Goal: Task Accomplishment & Management: Manage account settings

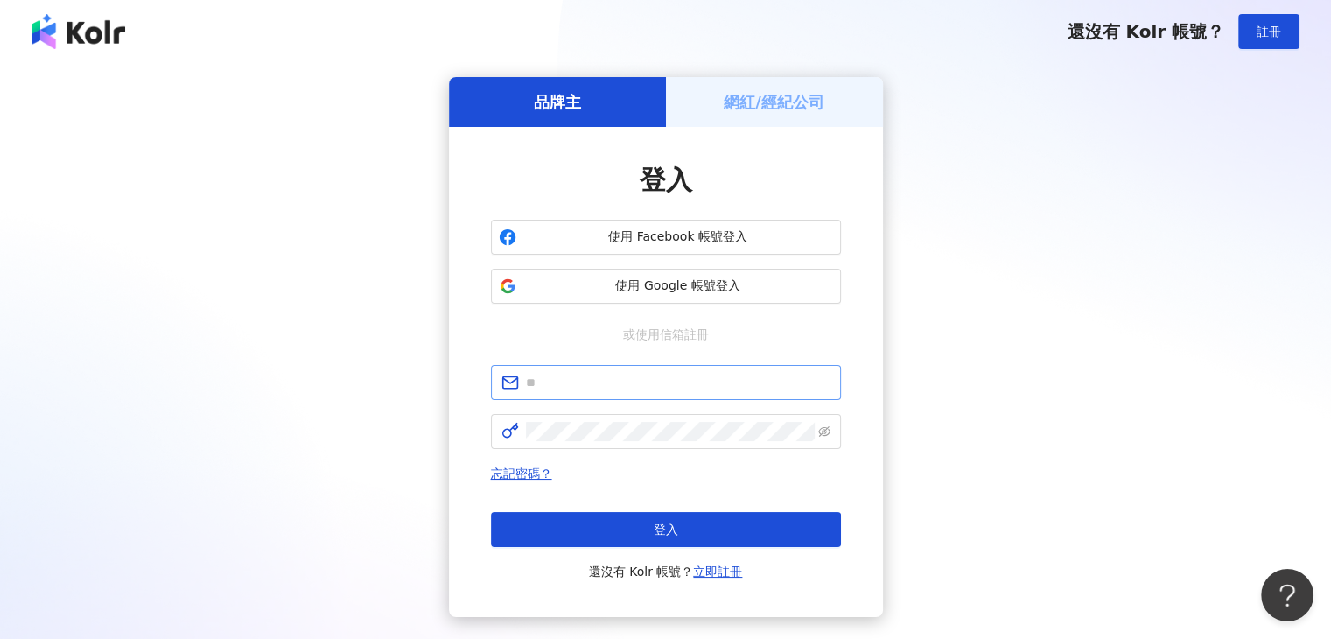
click at [611, 370] on span at bounding box center [666, 382] width 350 height 35
click at [603, 383] on input "text" at bounding box center [678, 382] width 305 height 19
type input "**********"
click button "登入" at bounding box center [666, 529] width 350 height 35
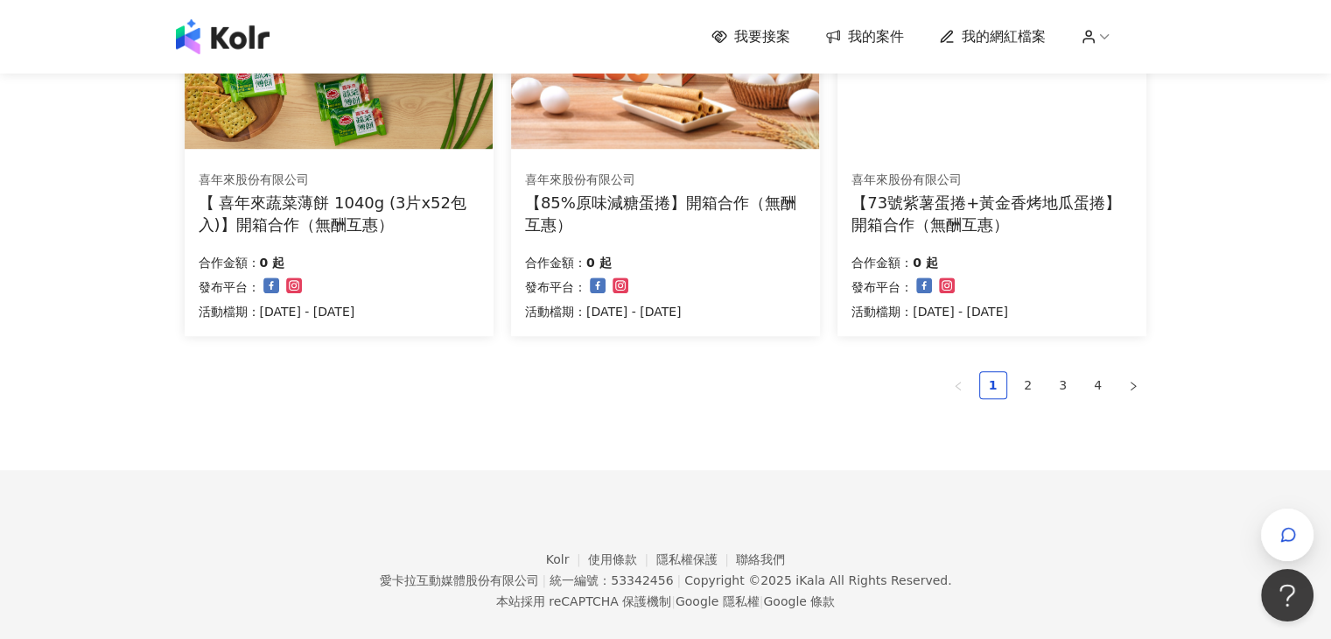
scroll to position [1241, 0]
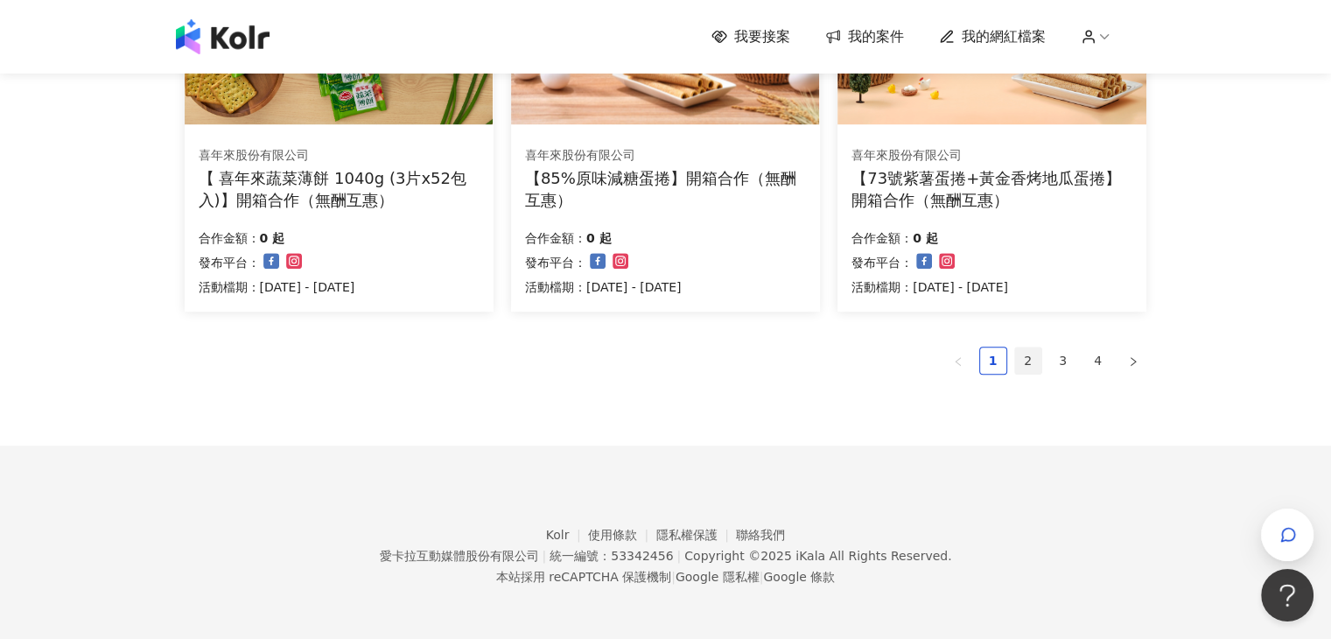
click at [1028, 357] on link "2" at bounding box center [1028, 360] width 26 height 26
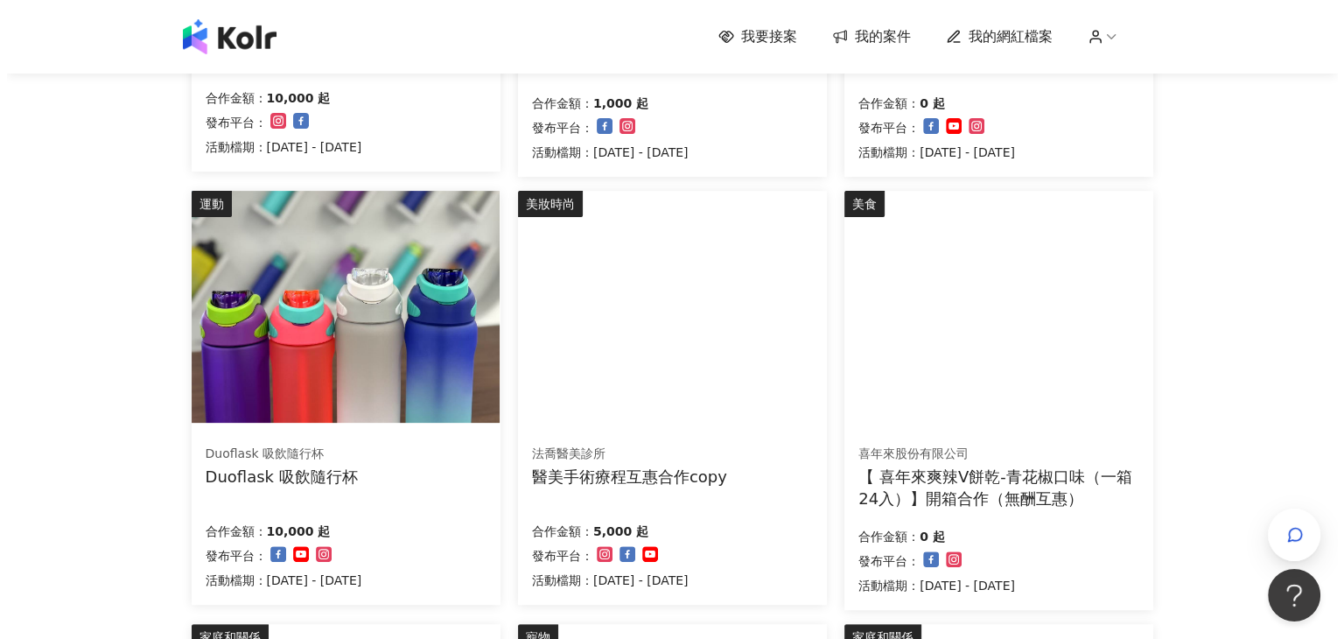
scroll to position [536, 0]
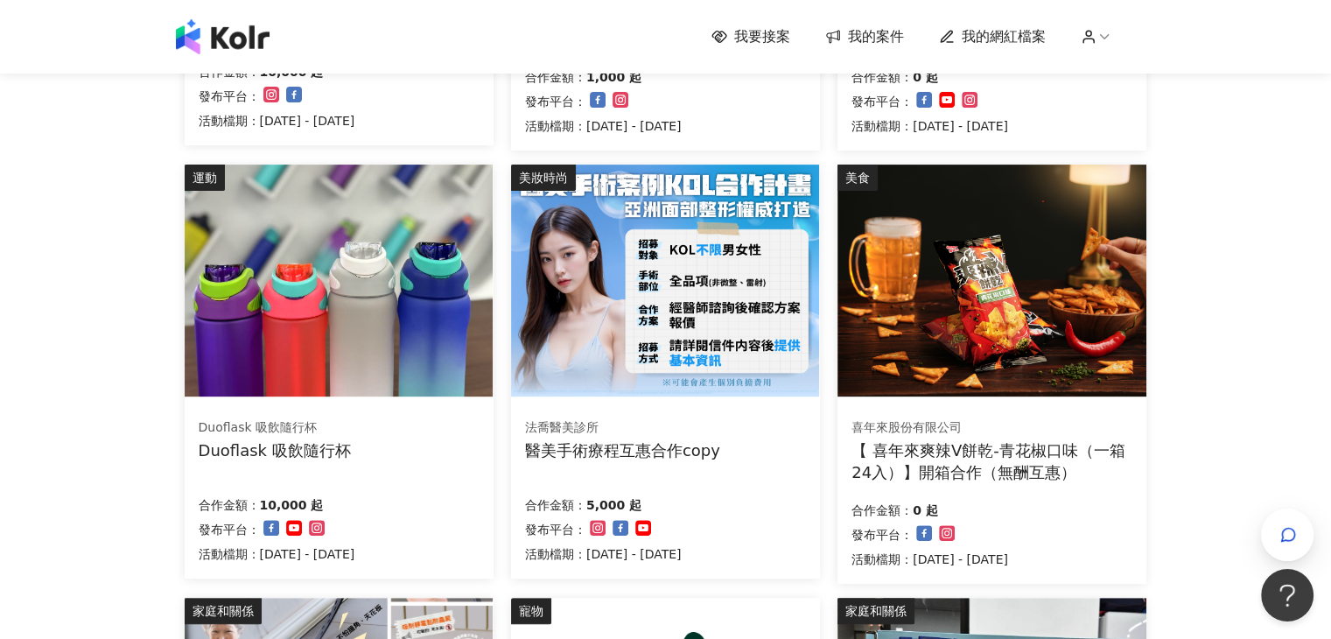
click at [669, 314] on img at bounding box center [665, 281] width 308 height 232
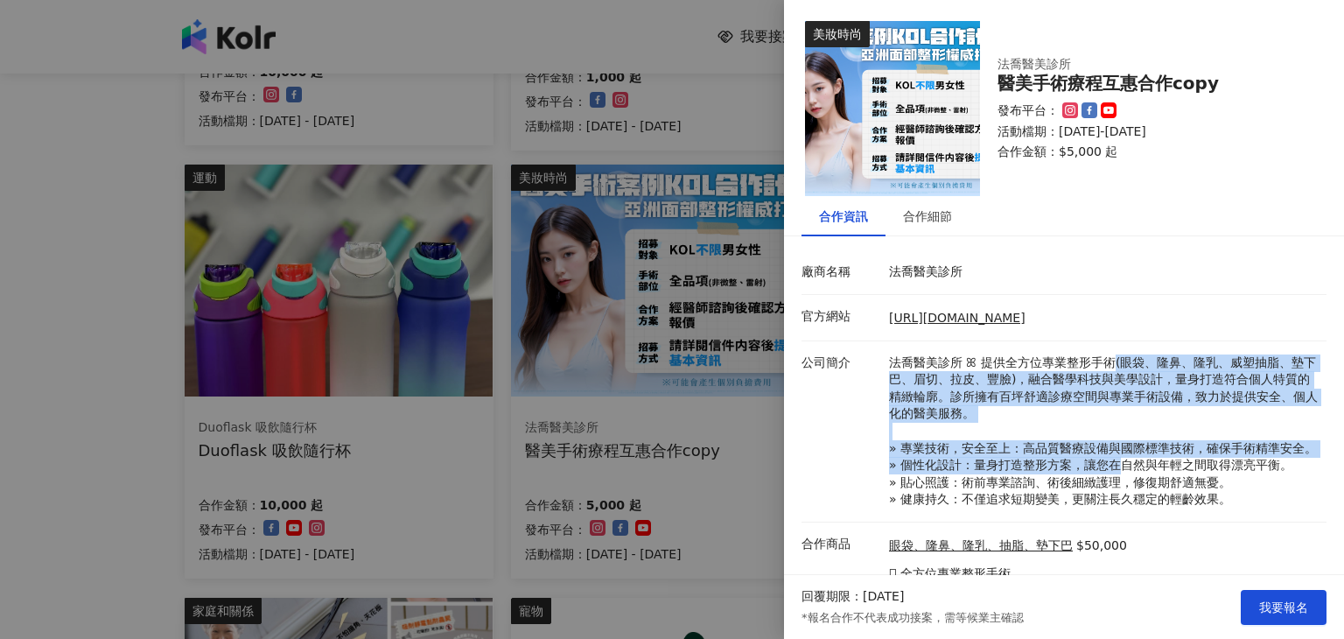
drag, startPoint x: 1114, startPoint y: 361, endPoint x: 1115, endPoint y: 480, distance: 119.0
click at [1115, 480] on p "法喬醫美診所 ꕤ 提供全方位專業整形手術(眼袋、隆鼻、隆乳、威塑抽脂、墊下巴、眉切、拉皮、豐臉)，融合醫學科技與美學設計，量身打造符合個人特質的精緻輪廓。診所…" at bounding box center [1103, 431] width 429 height 154
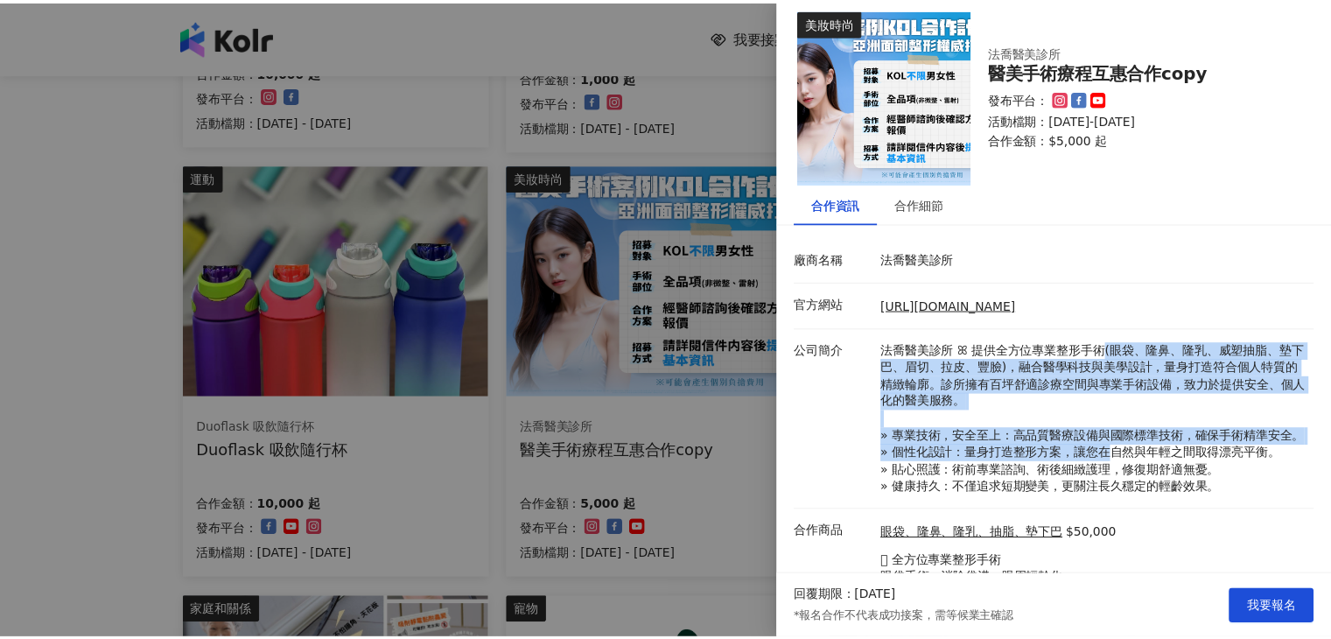
scroll to position [0, 0]
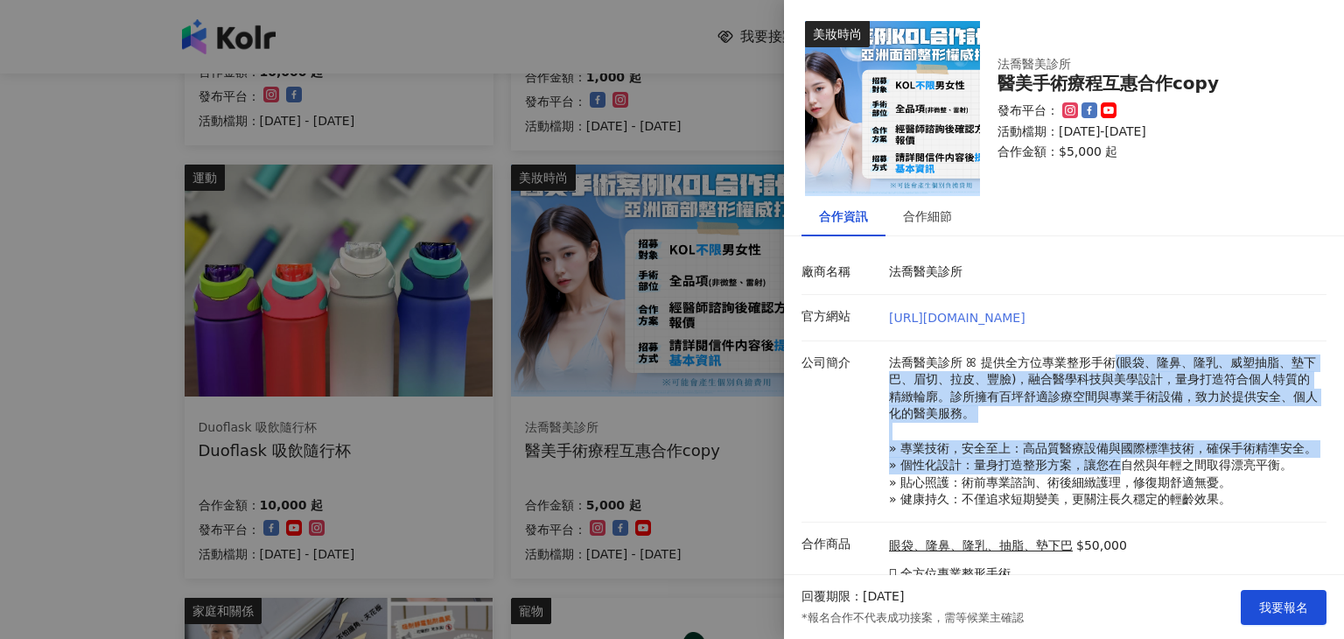
click at [957, 316] on link "[URL][DOMAIN_NAME]" at bounding box center [957, 318] width 137 height 14
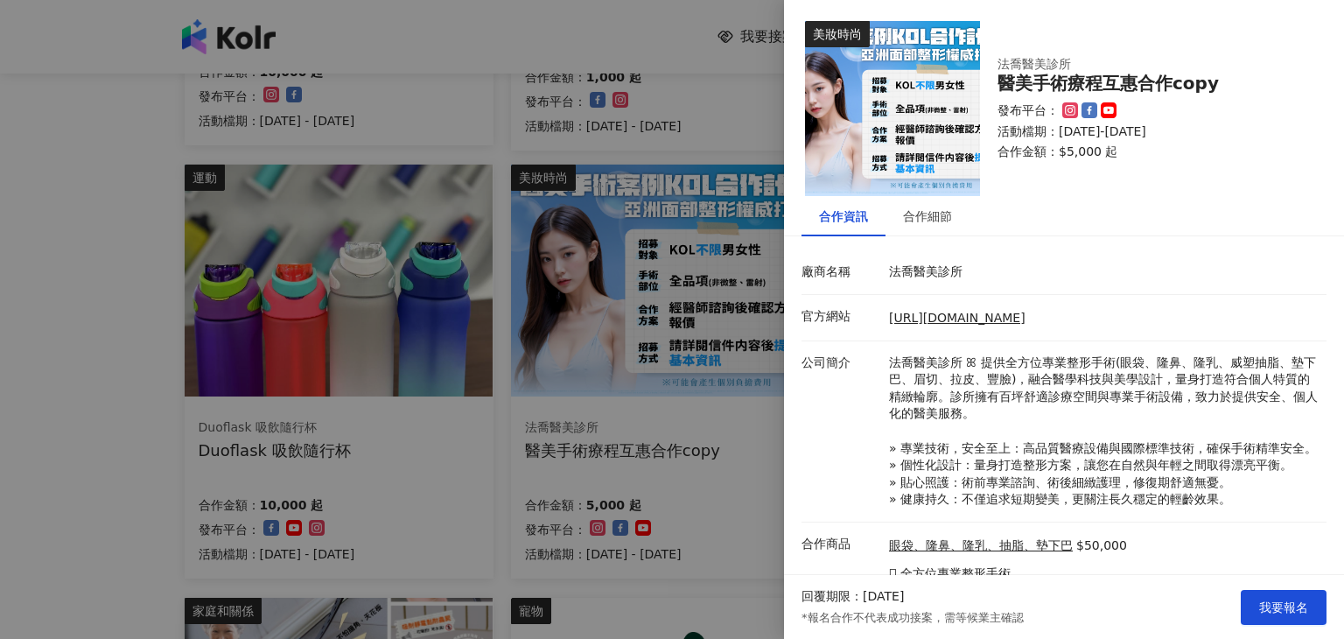
click at [361, 441] on div at bounding box center [672, 319] width 1344 height 639
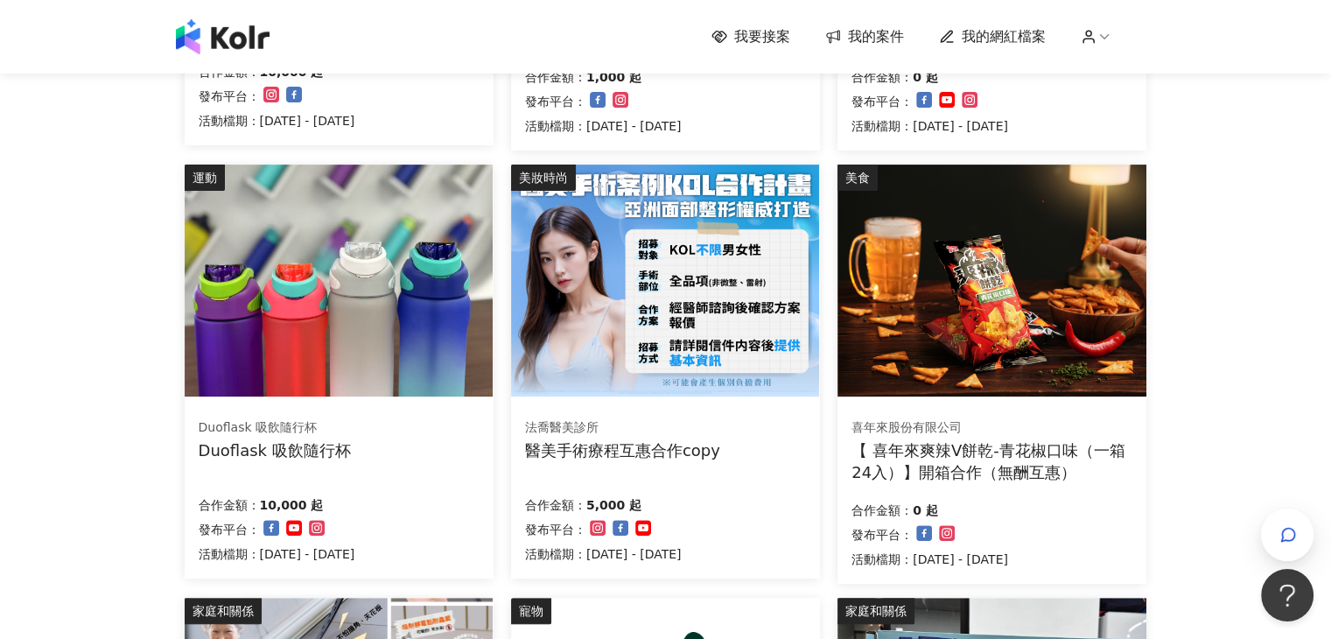
click at [371, 368] on img at bounding box center [339, 281] width 308 height 232
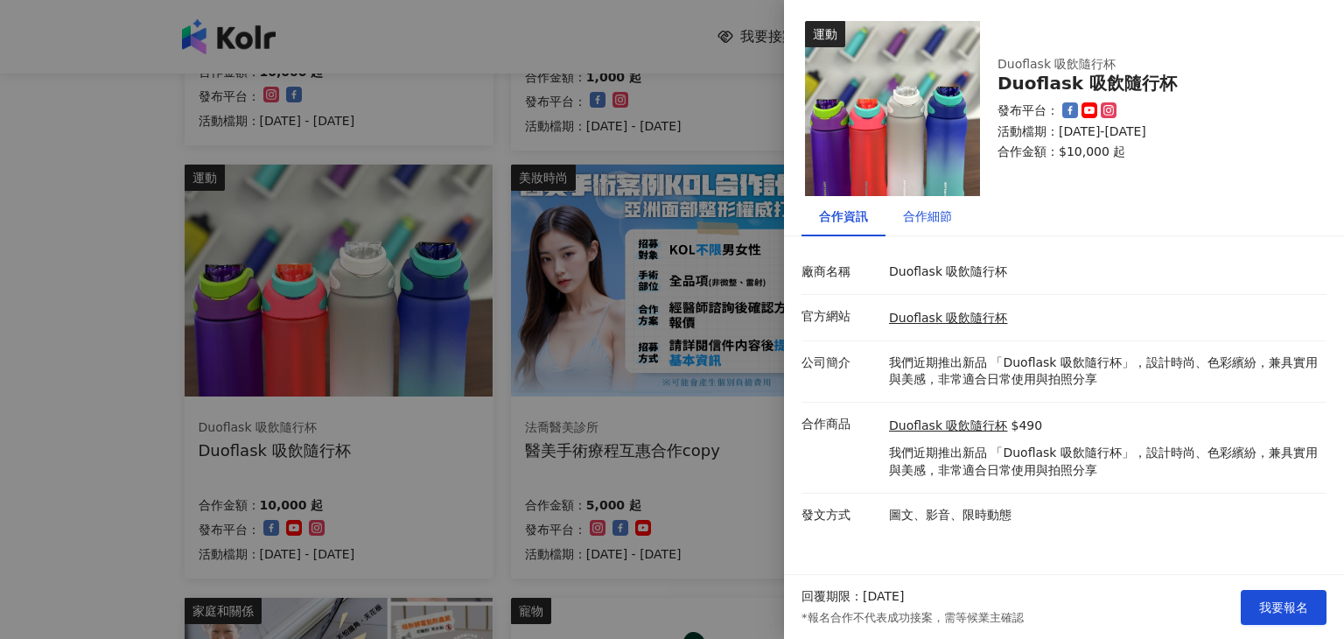
click at [944, 220] on div "合作細節" at bounding box center [927, 216] width 49 height 19
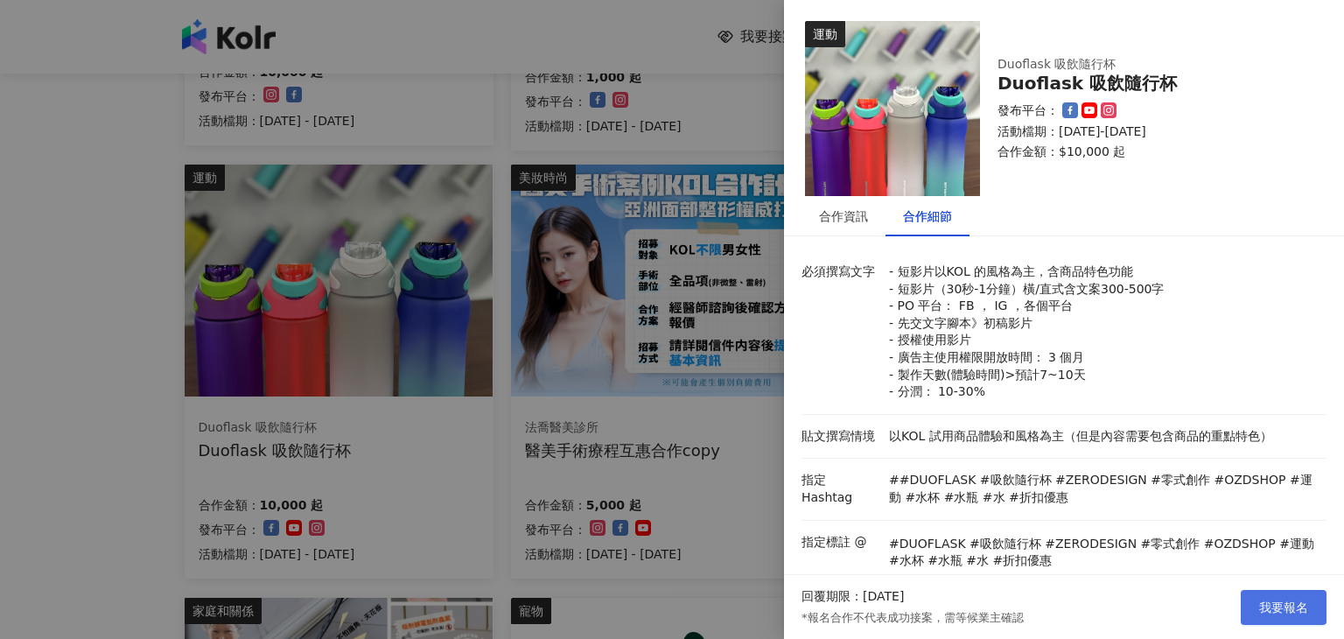
click at [1273, 616] on button "我要報名" at bounding box center [1284, 607] width 86 height 35
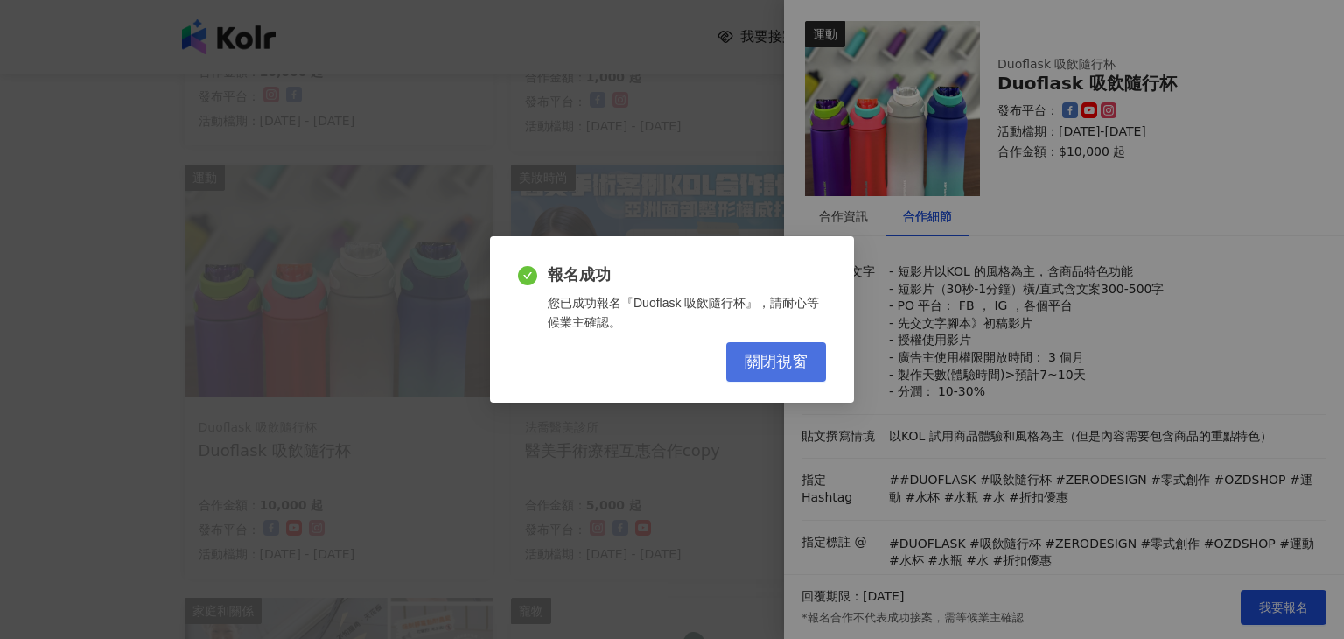
click at [767, 363] on span "關閉視窗" at bounding box center [776, 362] width 63 height 19
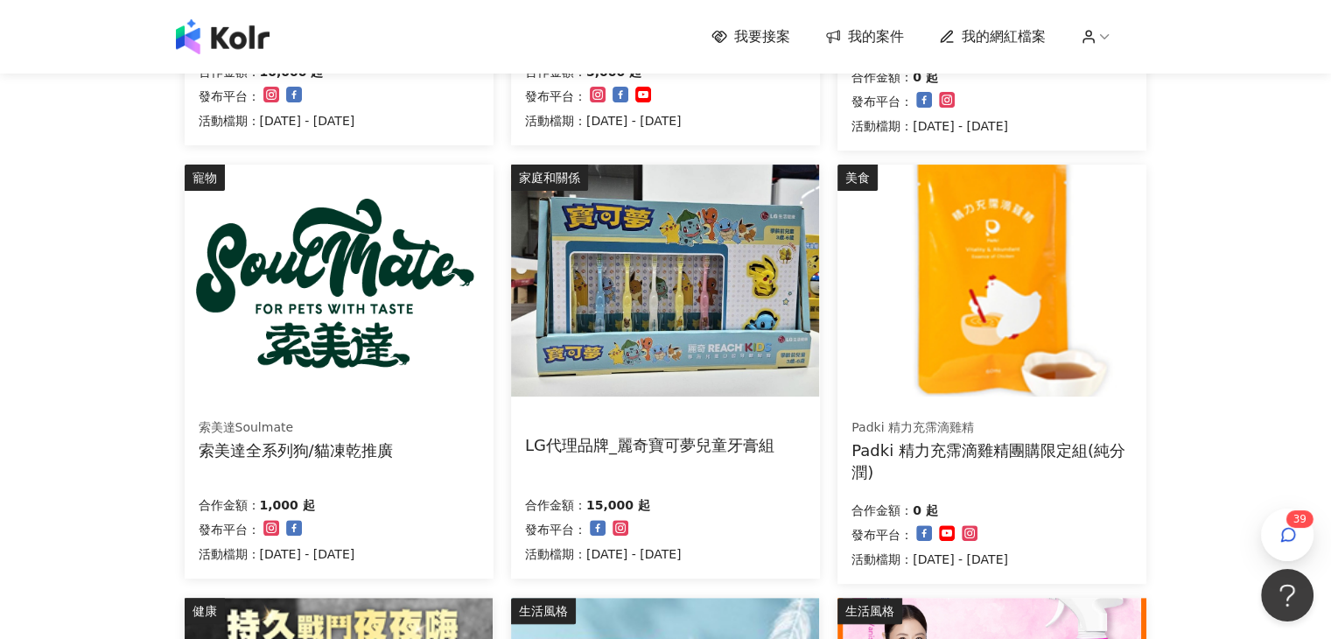
click at [704, 319] on img at bounding box center [665, 281] width 308 height 232
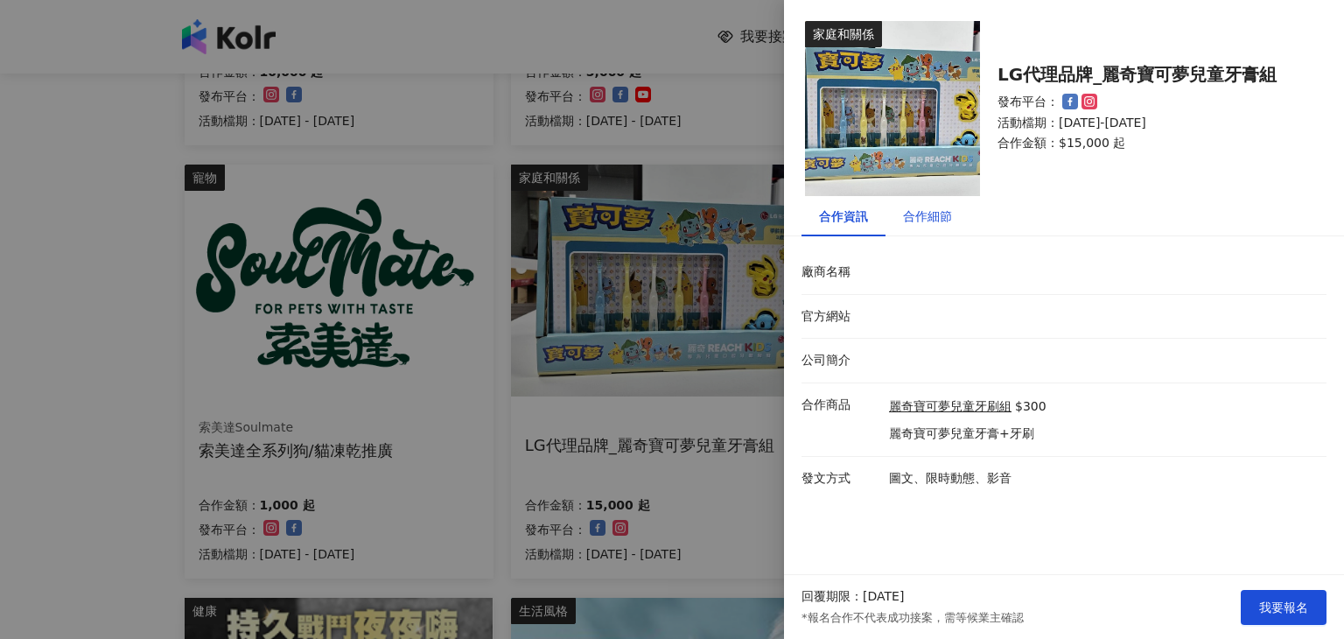
click at [950, 214] on div "合作細節" at bounding box center [927, 216] width 49 height 19
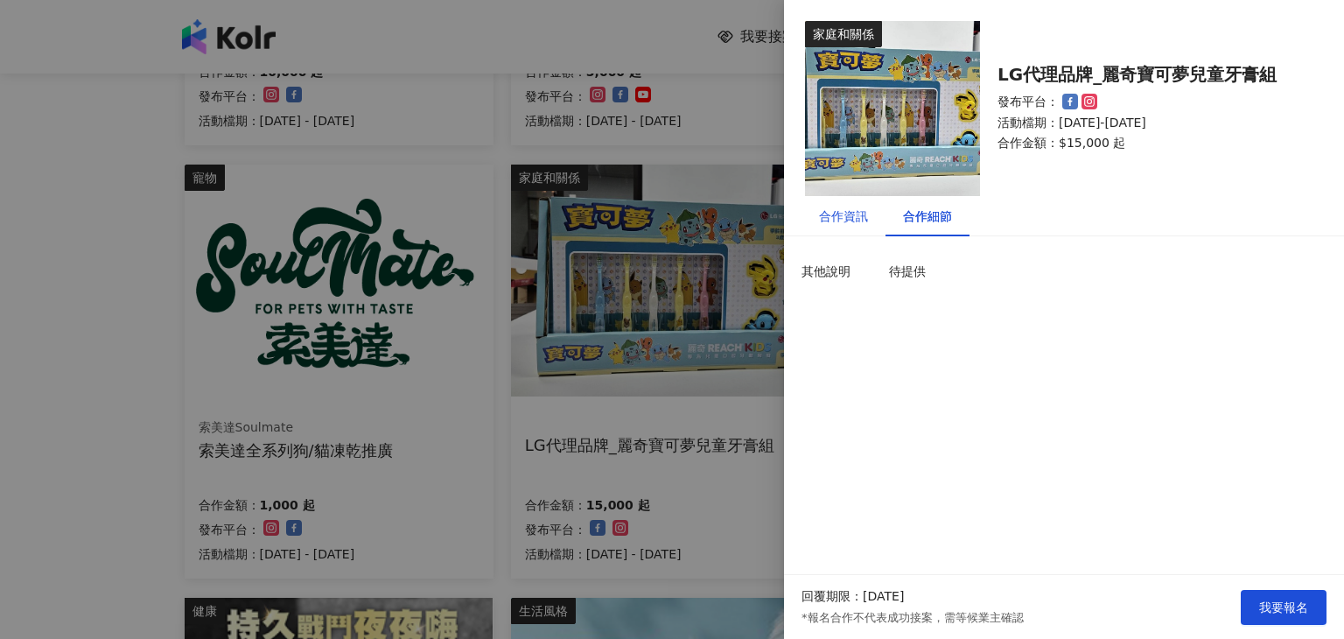
click at [844, 221] on div "合作資訊" at bounding box center [843, 216] width 49 height 19
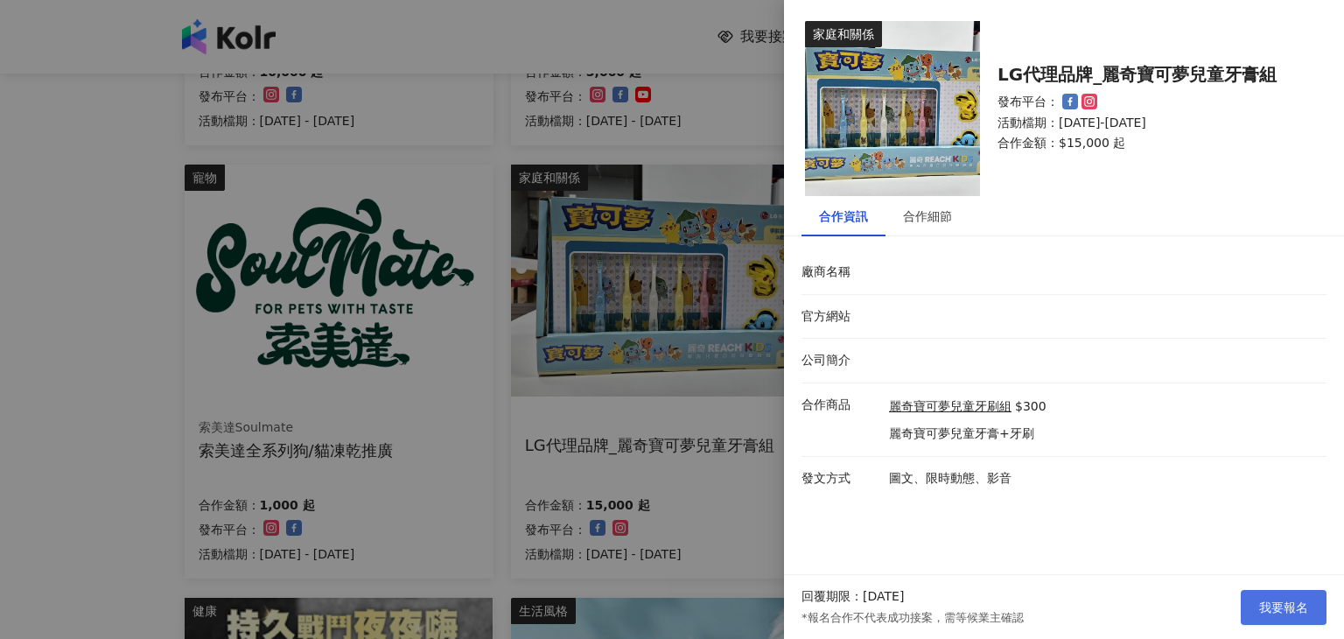
click at [1285, 604] on span "我要報名" at bounding box center [1283, 607] width 49 height 14
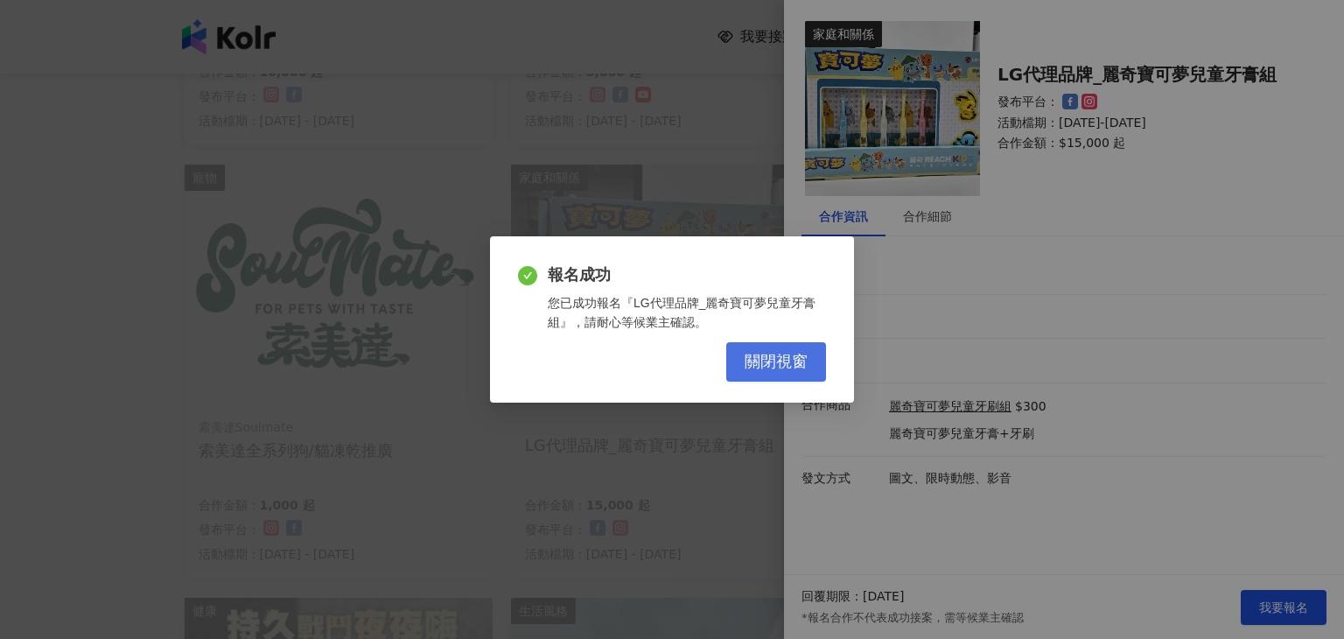
click at [762, 361] on span "關閉視窗" at bounding box center [776, 362] width 63 height 19
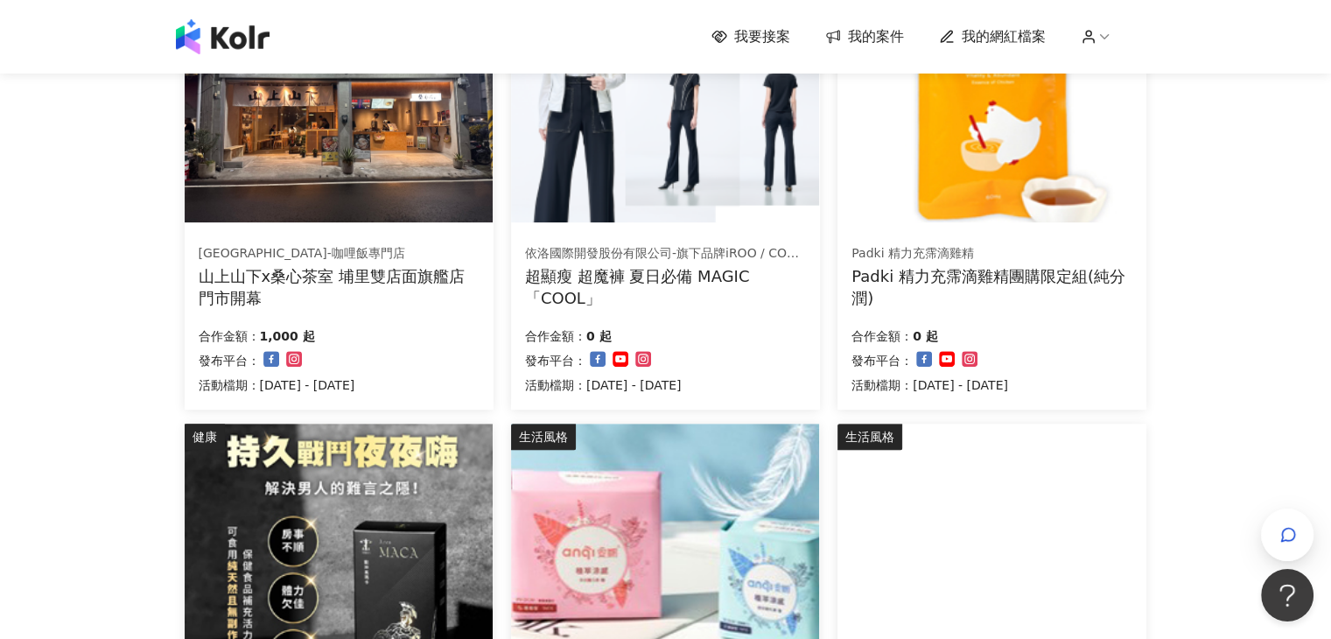
scroll to position [711, 0]
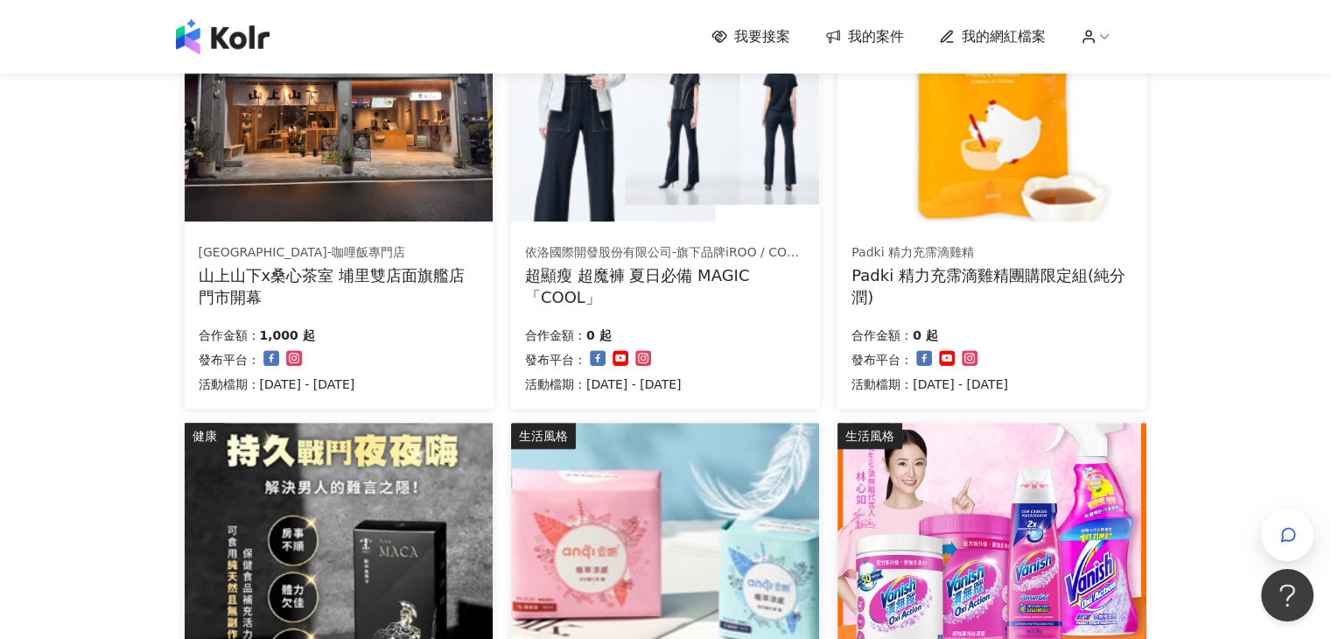
click at [734, 135] on img at bounding box center [665, 105] width 308 height 232
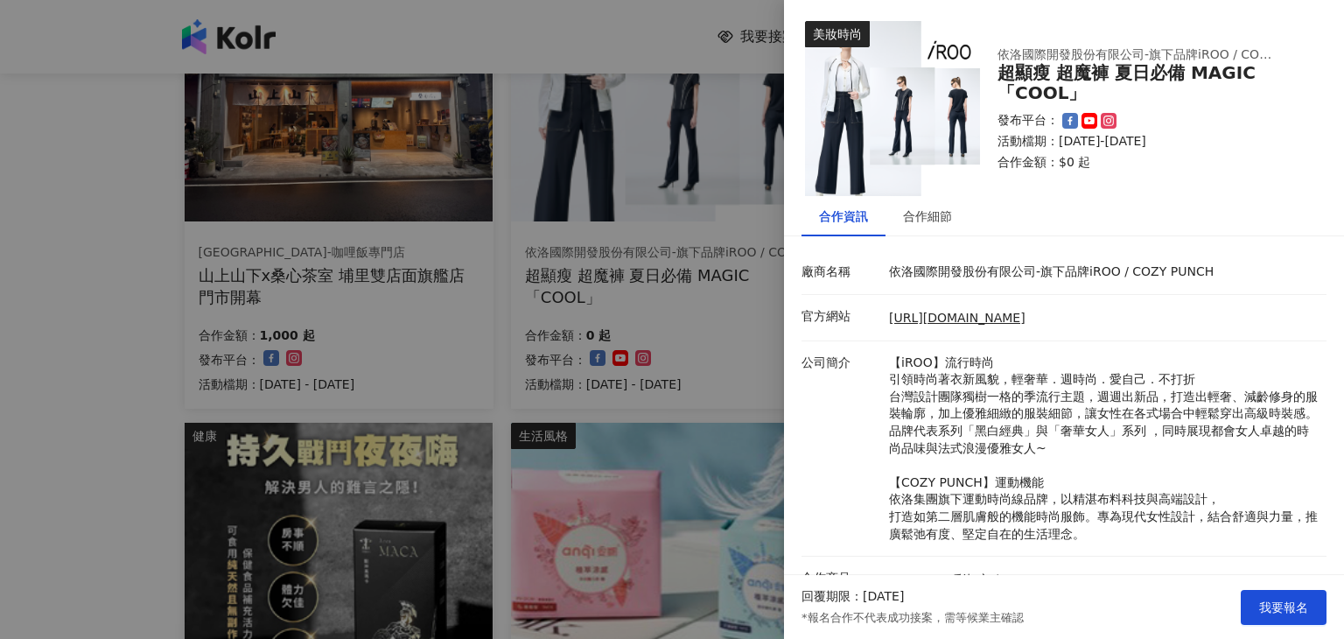
click at [732, 379] on div at bounding box center [672, 319] width 1344 height 639
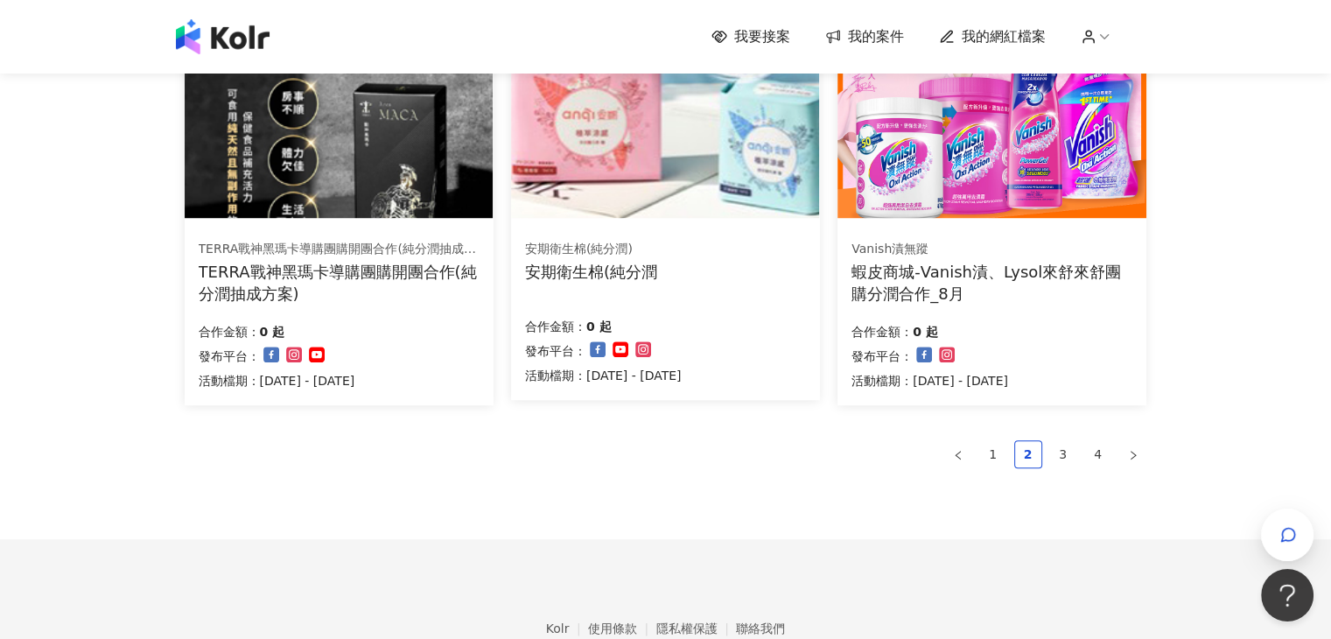
scroll to position [1148, 0]
click at [1063, 445] on link "3" at bounding box center [1063, 453] width 26 height 26
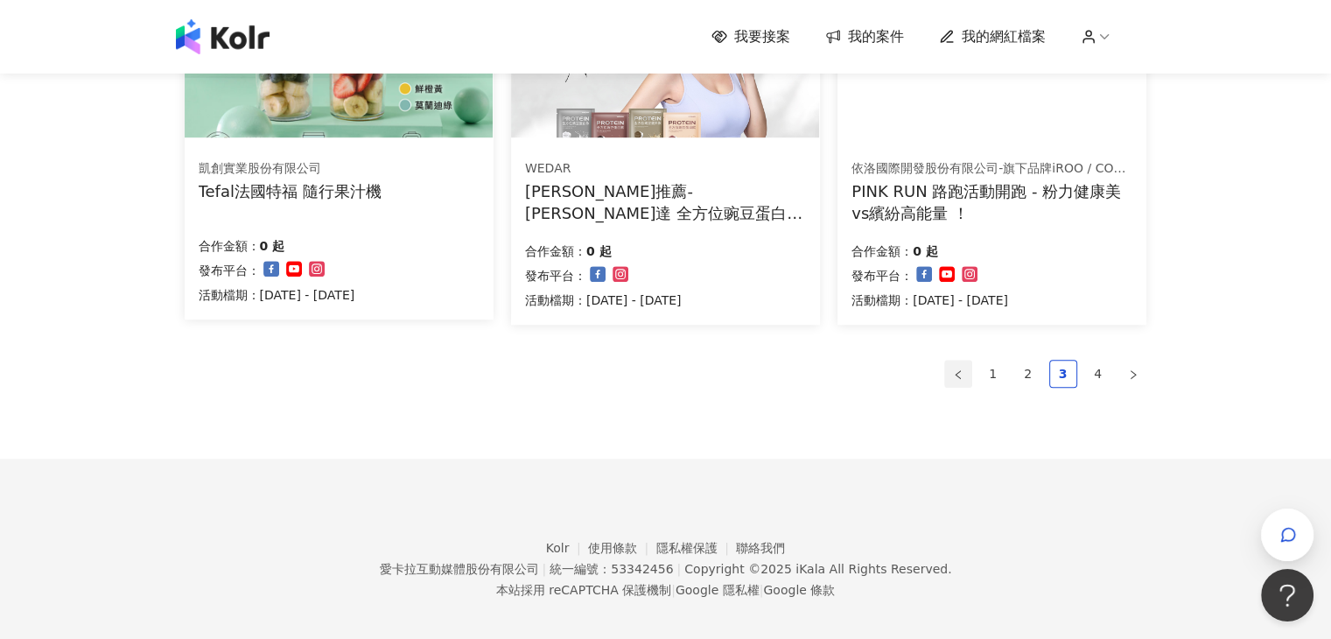
scroll to position [1241, 0]
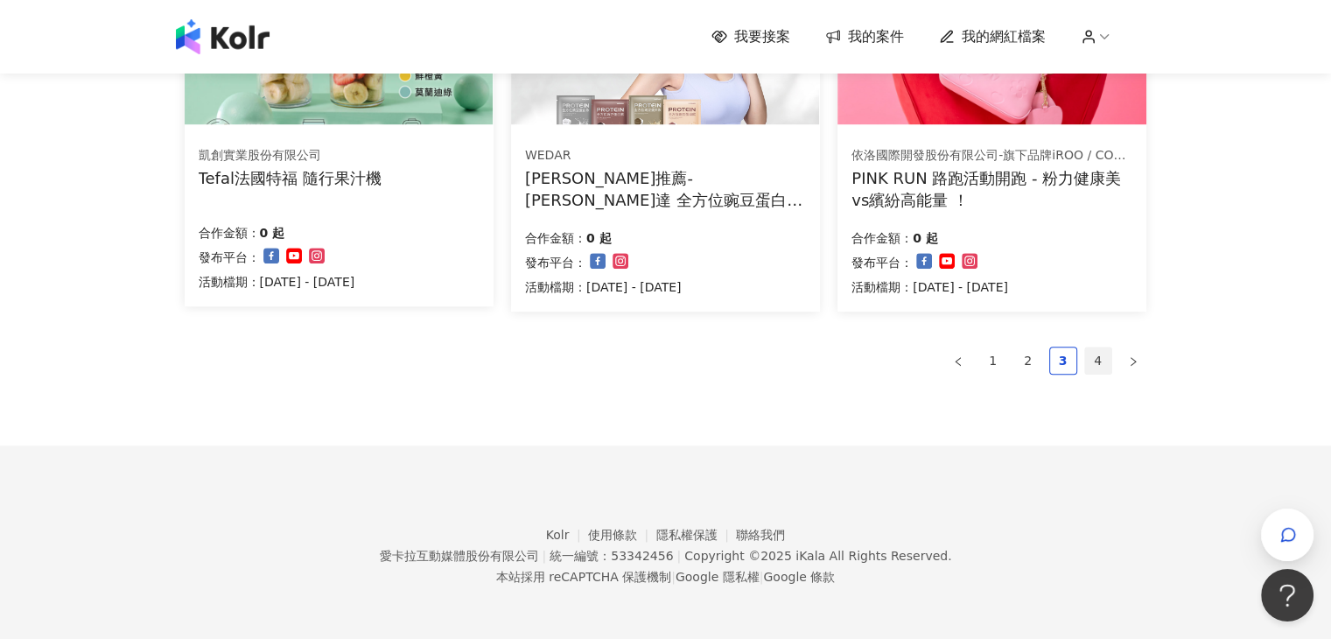
click at [1096, 368] on link "4" at bounding box center [1098, 360] width 26 height 26
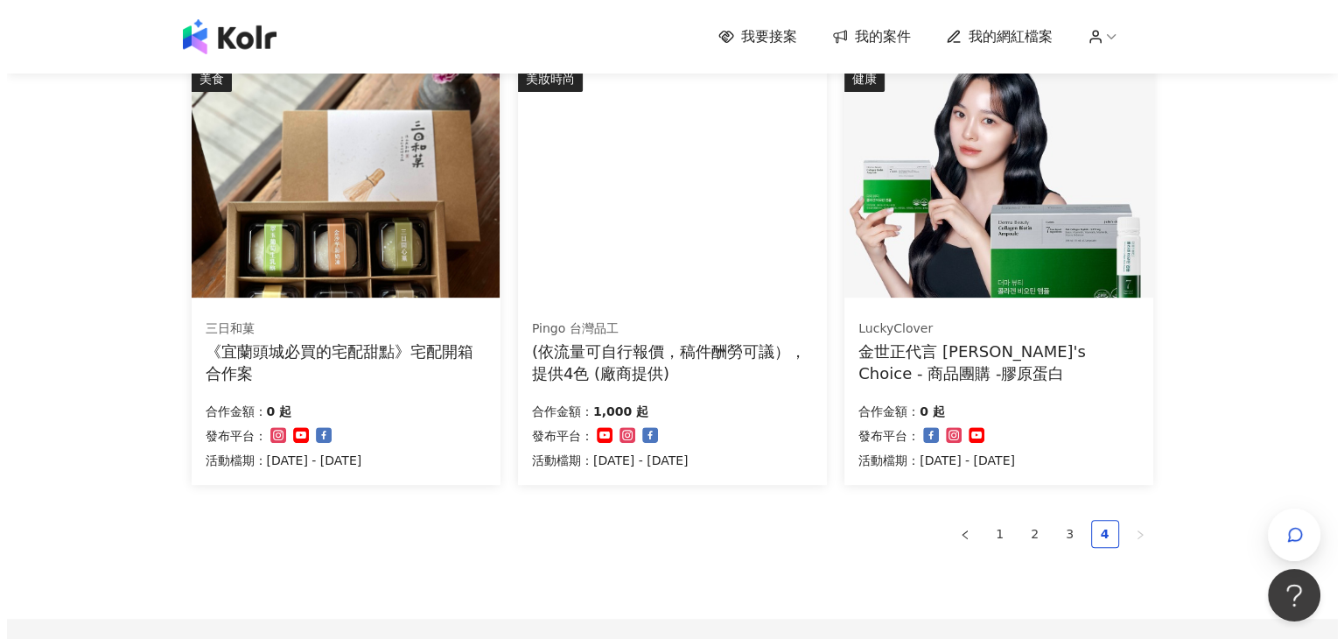
scroll to position [542, 0]
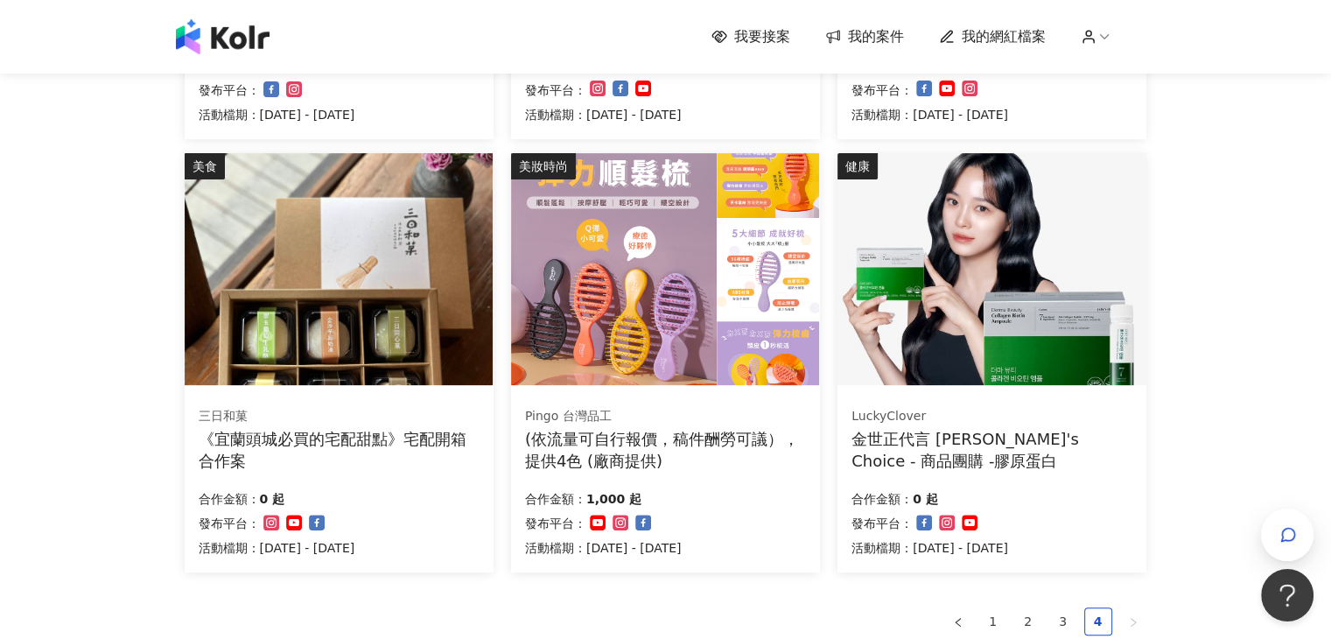
click at [715, 351] on img at bounding box center [665, 269] width 308 height 232
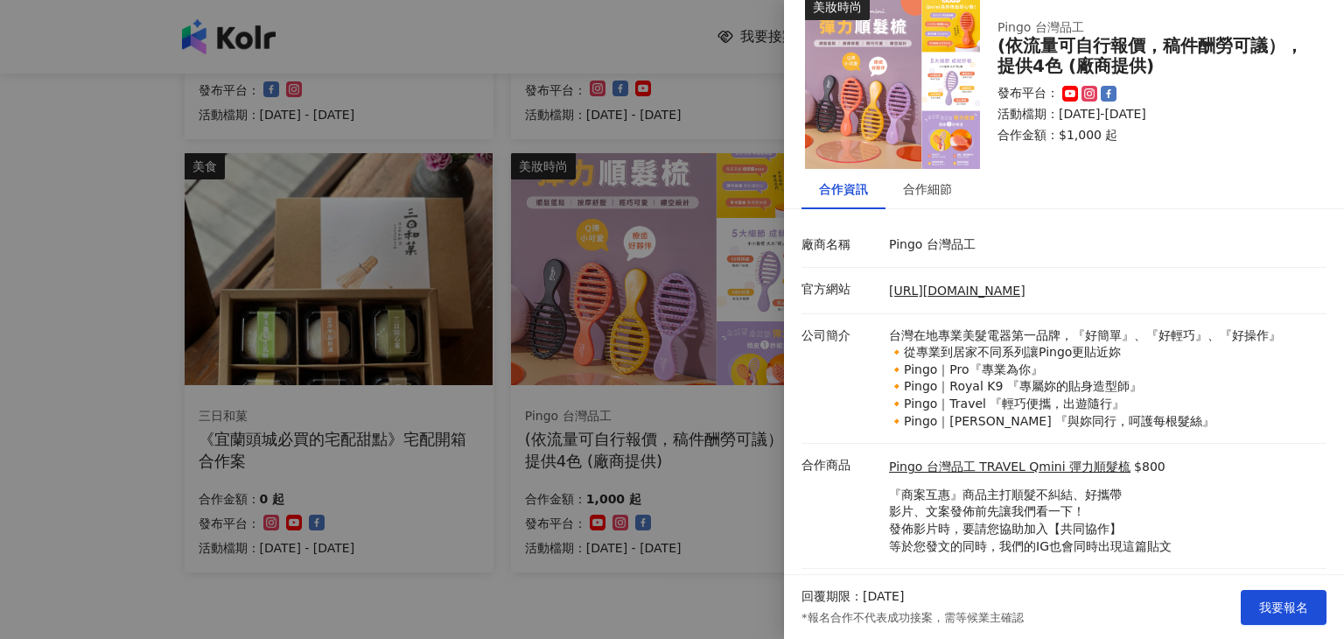
scroll to position [63, 0]
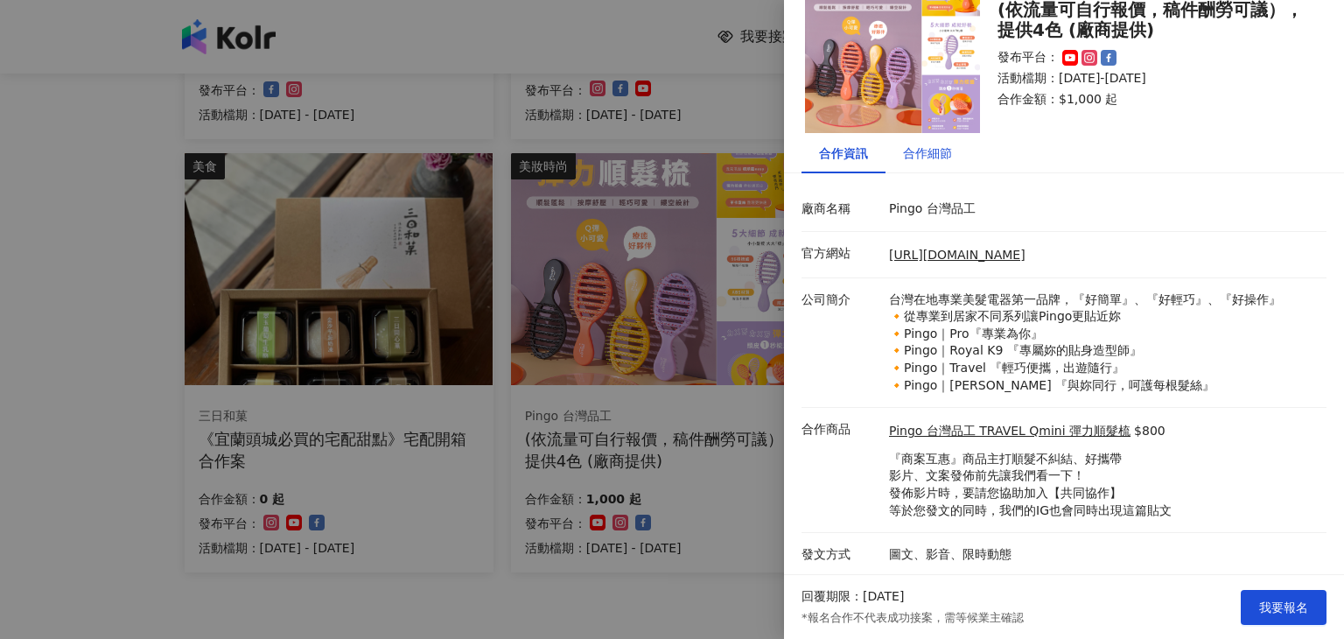
click at [942, 144] on div "合作細節" at bounding box center [927, 153] width 49 height 19
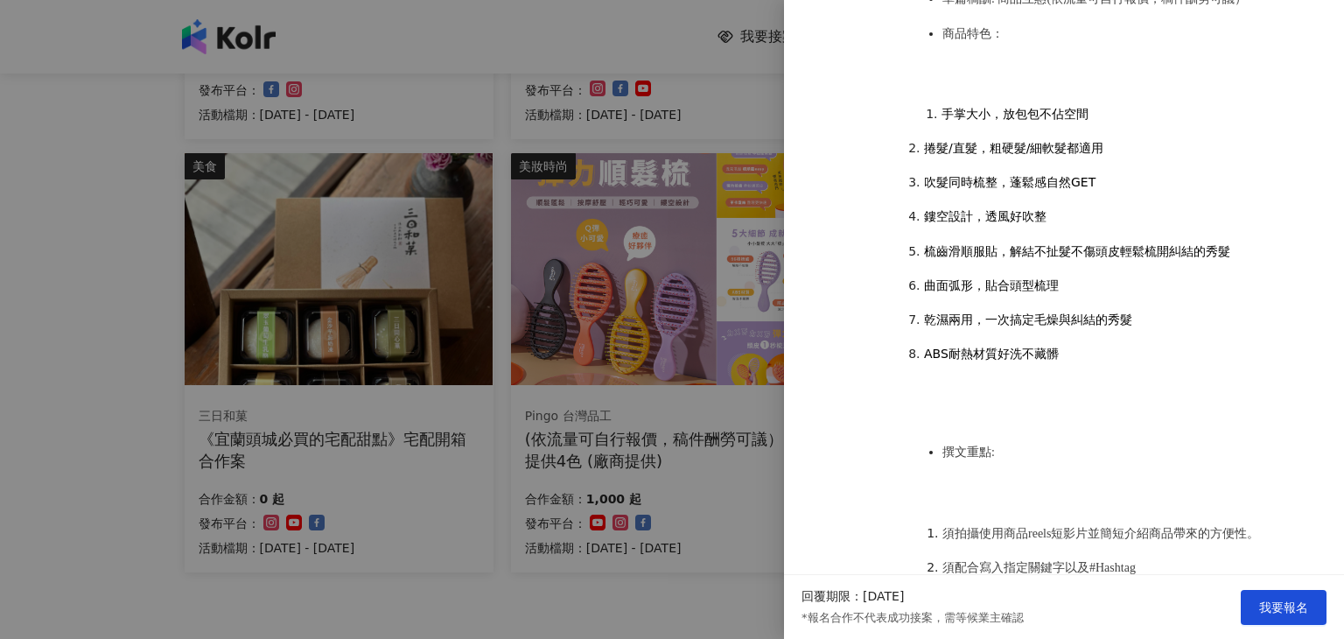
scroll to position [501, 0]
click at [1276, 600] on span "我要報名" at bounding box center [1283, 607] width 49 height 14
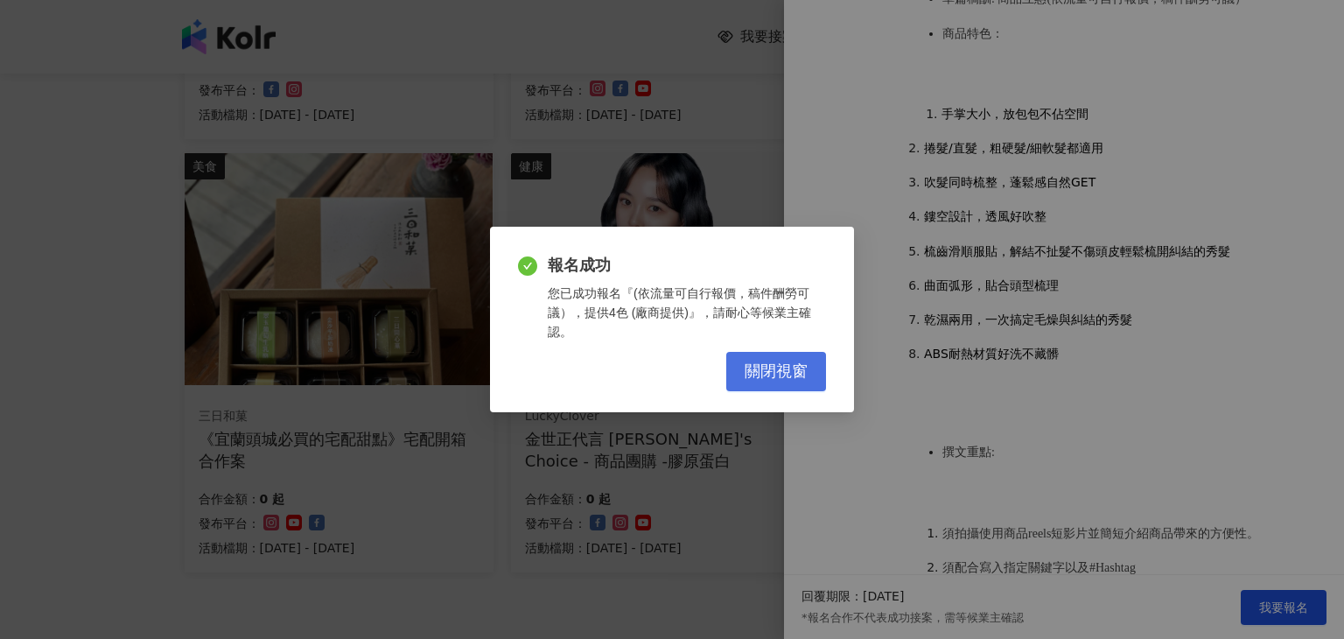
click at [788, 362] on span "關閉視窗" at bounding box center [776, 371] width 63 height 19
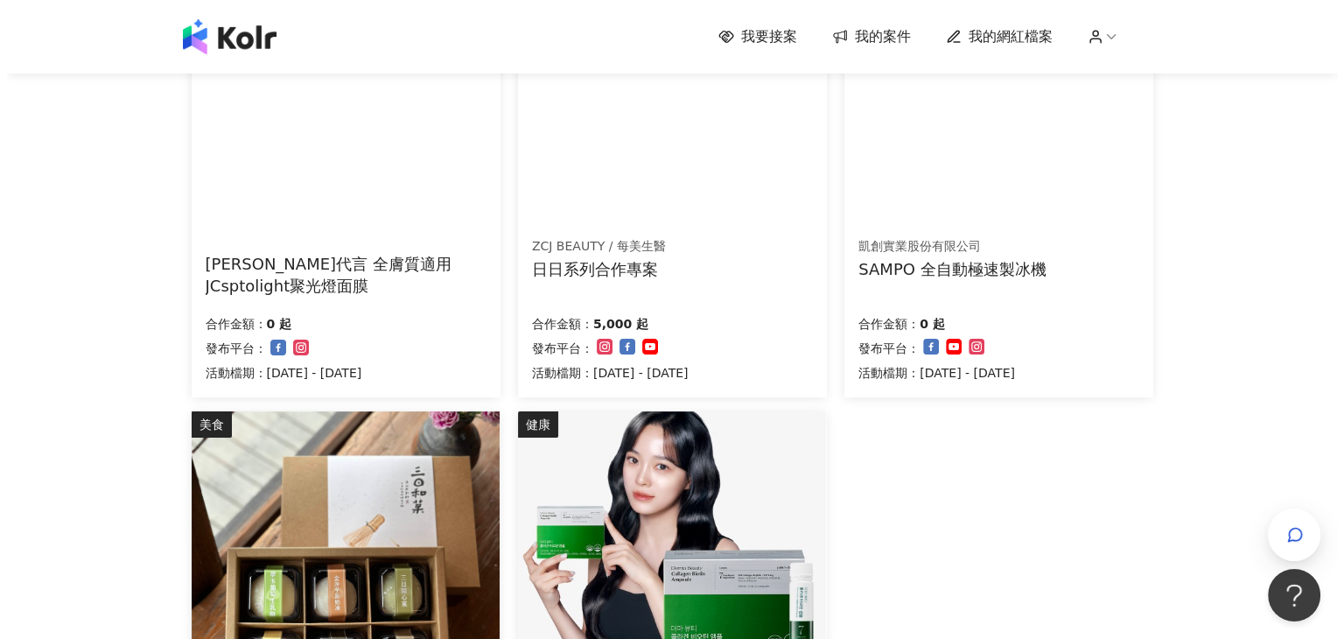
scroll to position [279, 0]
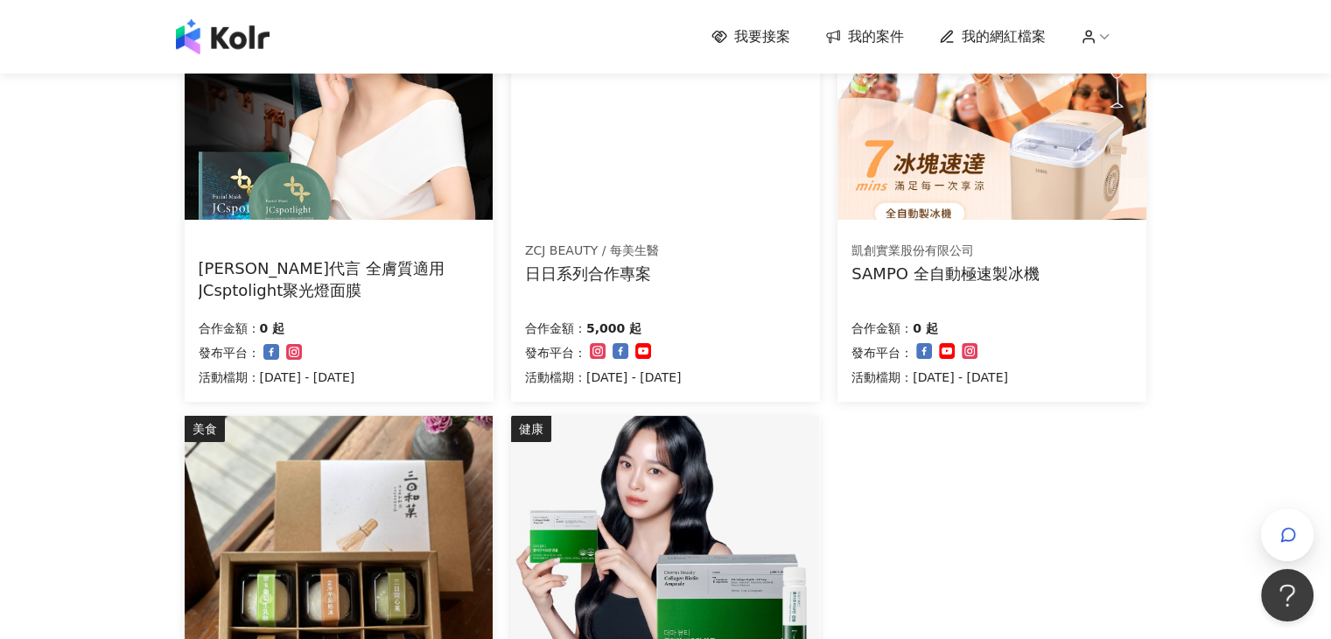
click at [917, 278] on div "SAMPO 全自動極速製冰機" at bounding box center [944, 274] width 187 height 22
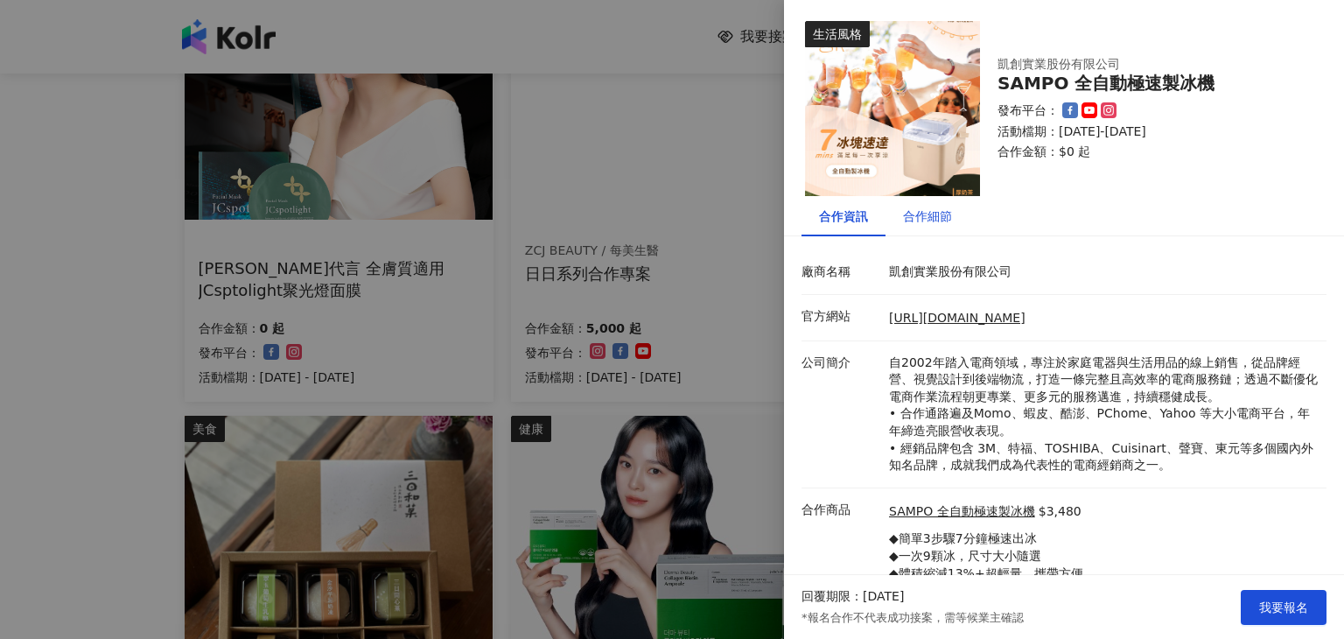
click at [924, 222] on div "合作細節" at bounding box center [927, 216] width 49 height 19
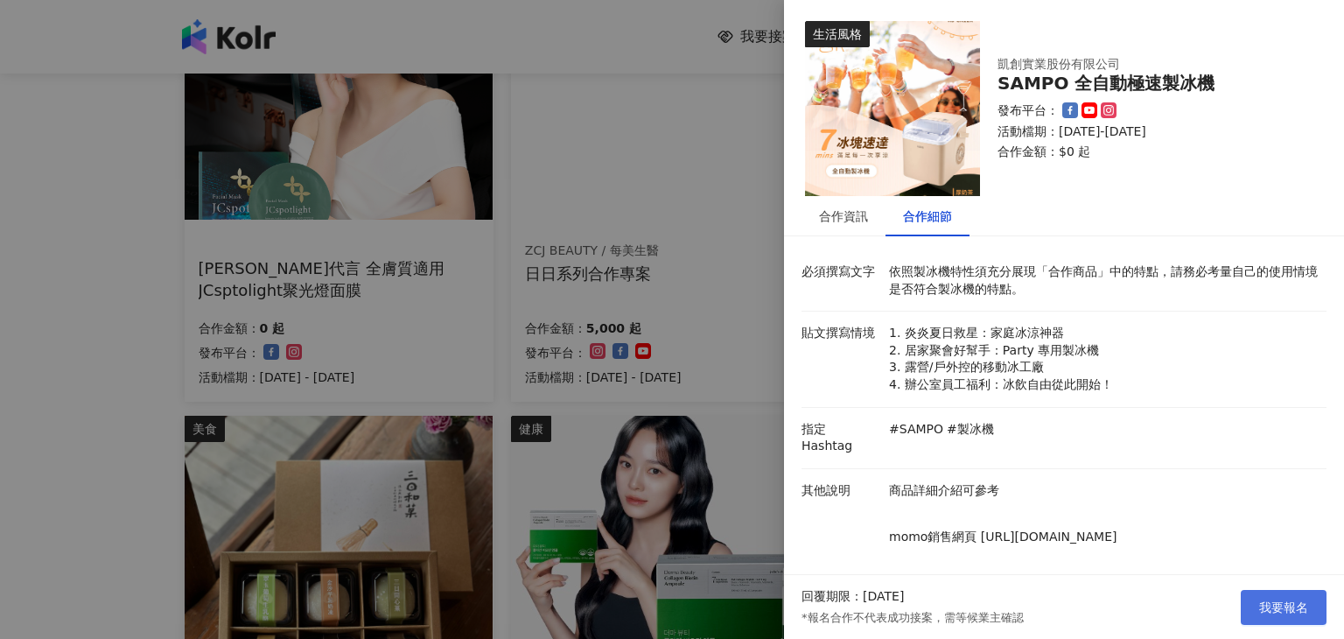
click at [1281, 600] on span "我要報名" at bounding box center [1283, 607] width 49 height 14
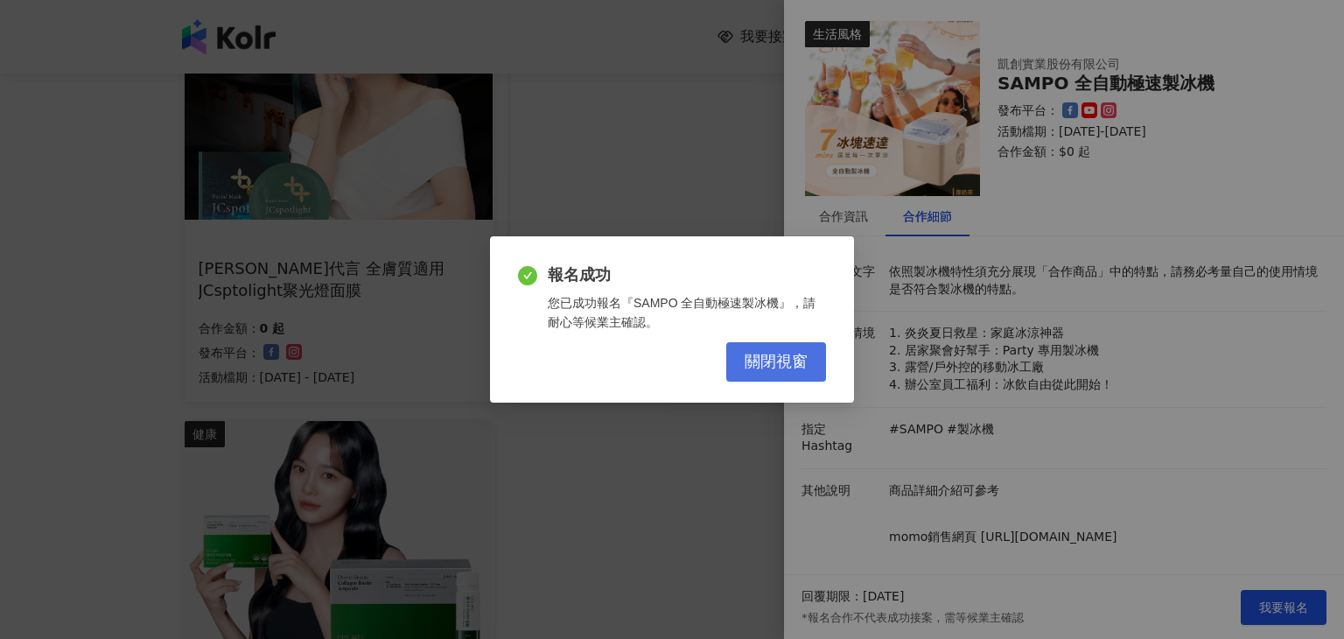
click at [798, 361] on span "關閉視窗" at bounding box center [776, 362] width 63 height 19
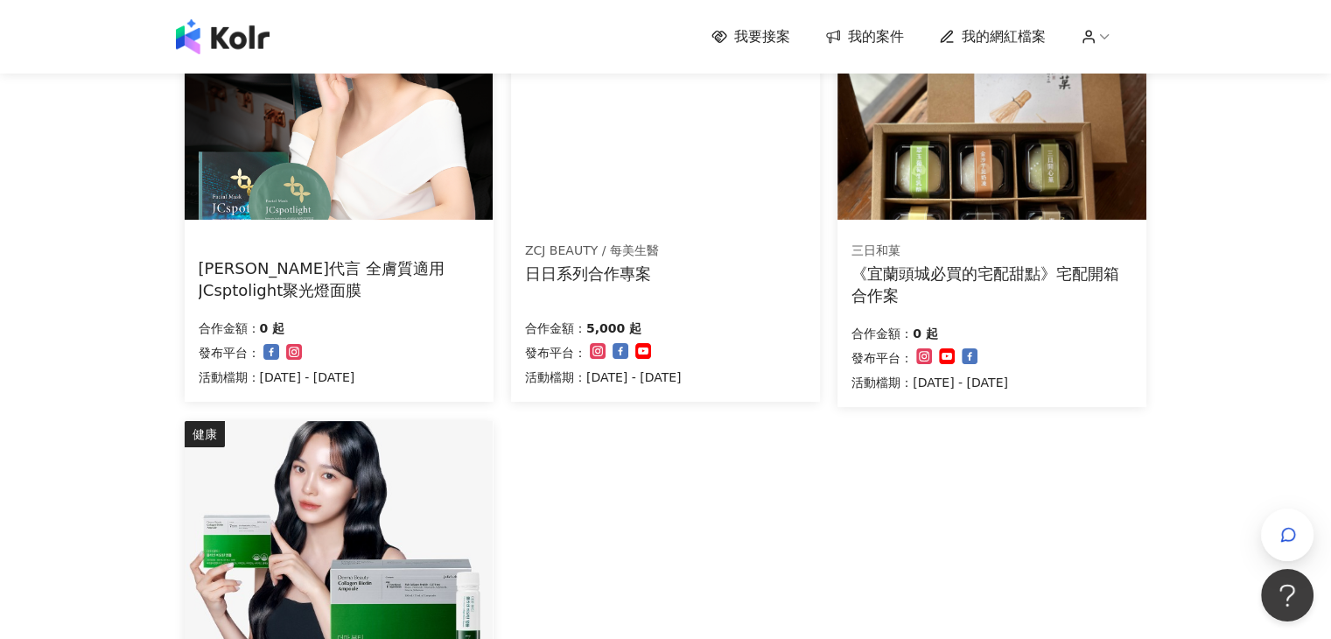
click at [957, 277] on div "《宜蘭頭城必買的宅配甜點》宅配開箱合作案" at bounding box center [991, 285] width 281 height 44
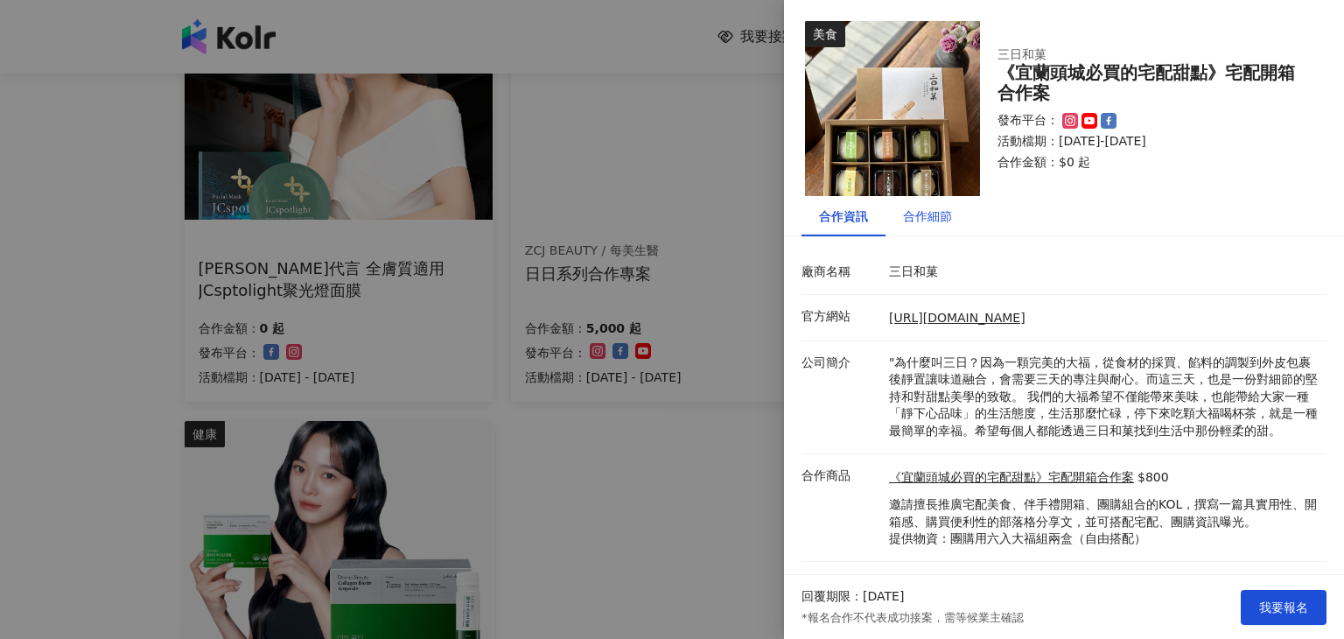
click at [925, 216] on div "合作細節" at bounding box center [927, 216] width 49 height 19
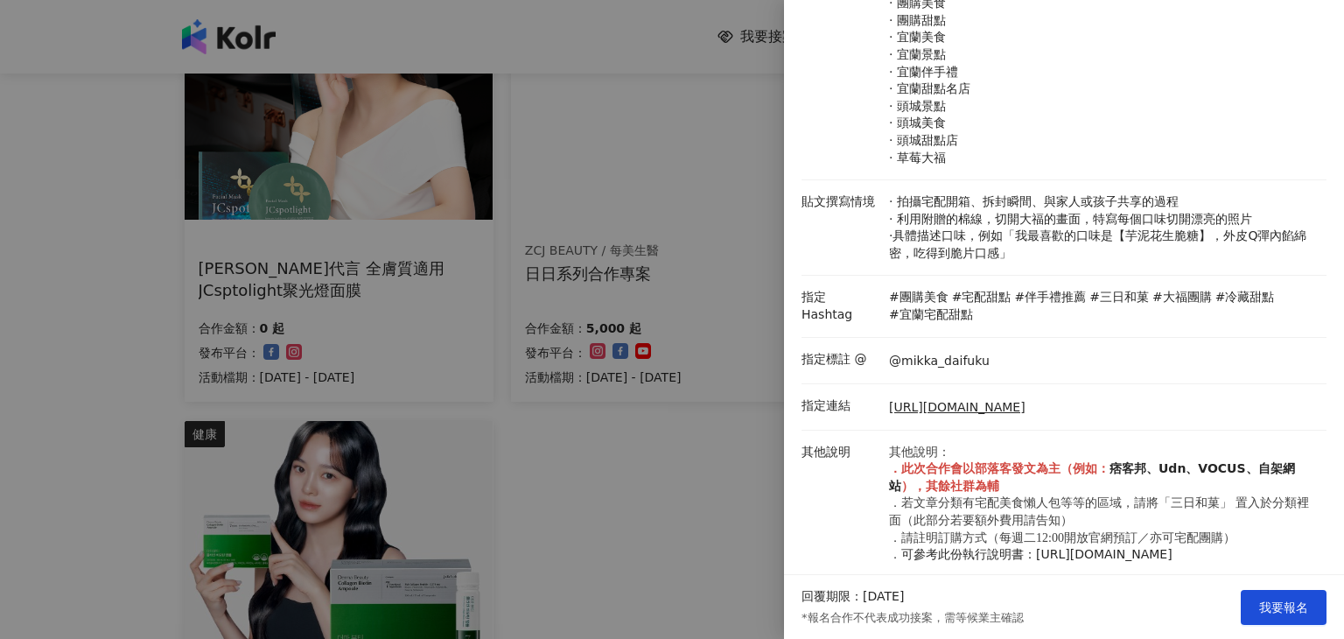
scroll to position [307, 0]
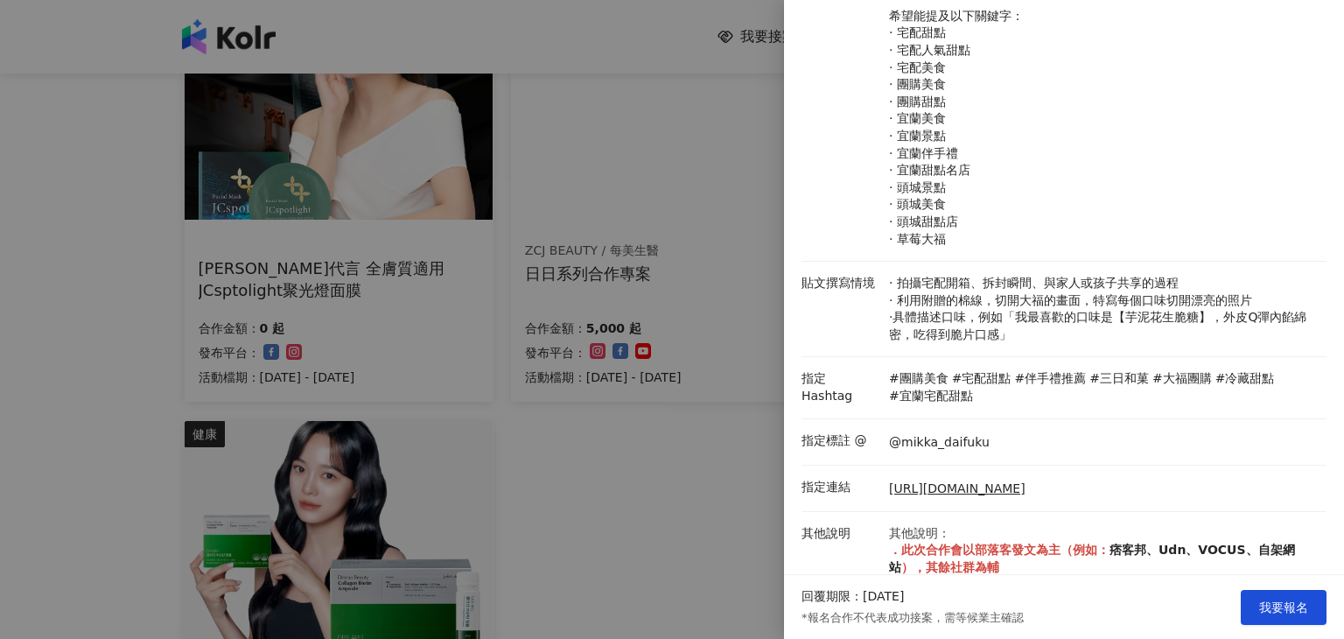
click at [697, 477] on div at bounding box center [672, 319] width 1344 height 639
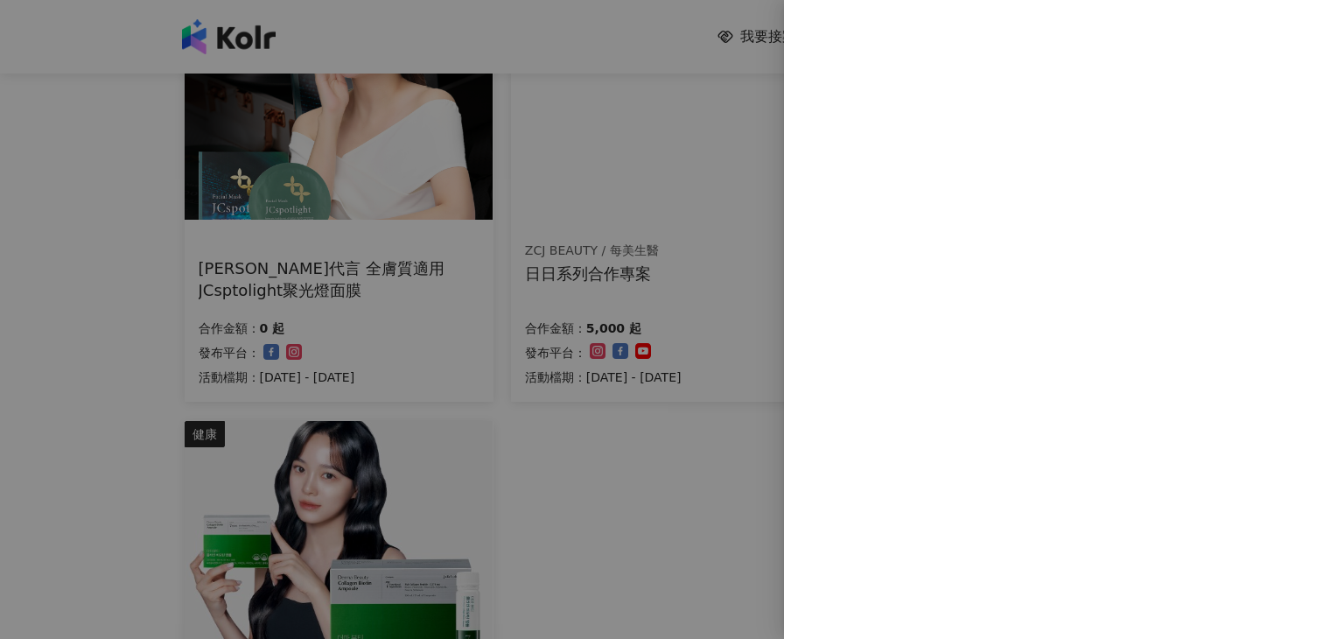
scroll to position [0, 0]
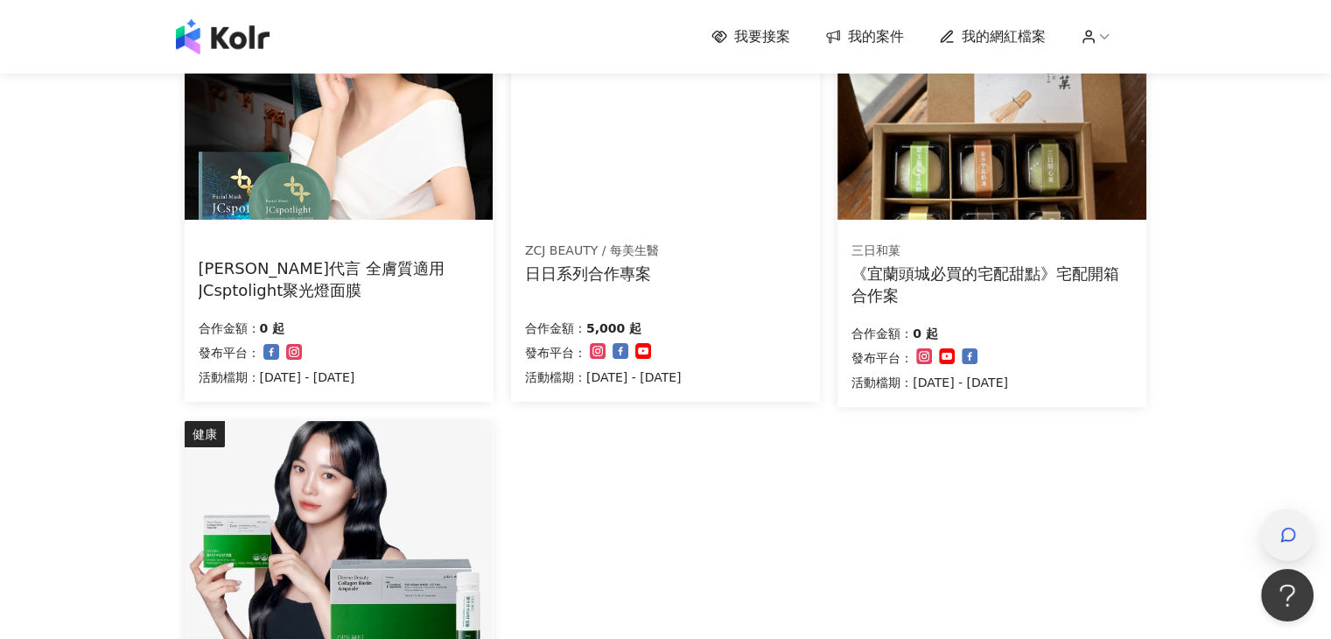
click at [1287, 524] on span "button" at bounding box center [1288, 534] width 18 height 21
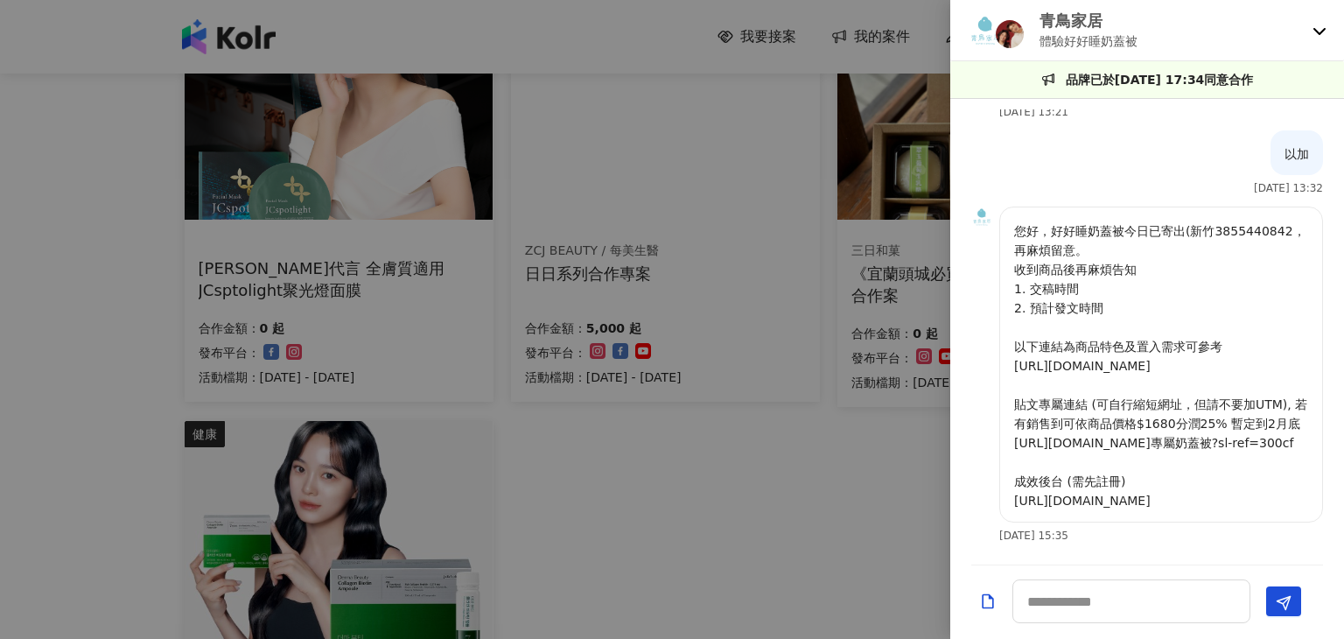
scroll to position [1136, 0]
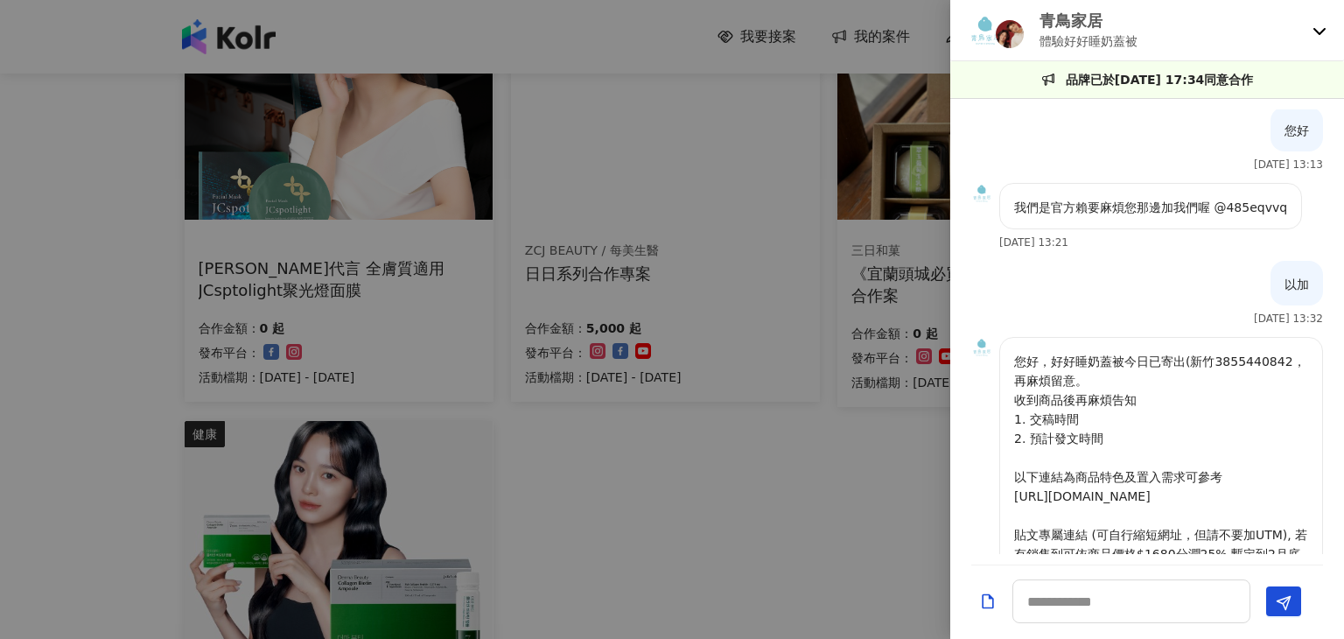
click at [1309, 35] on div "青鳥家居 體驗好好睡奶蓋被" at bounding box center [1147, 30] width 394 height 61
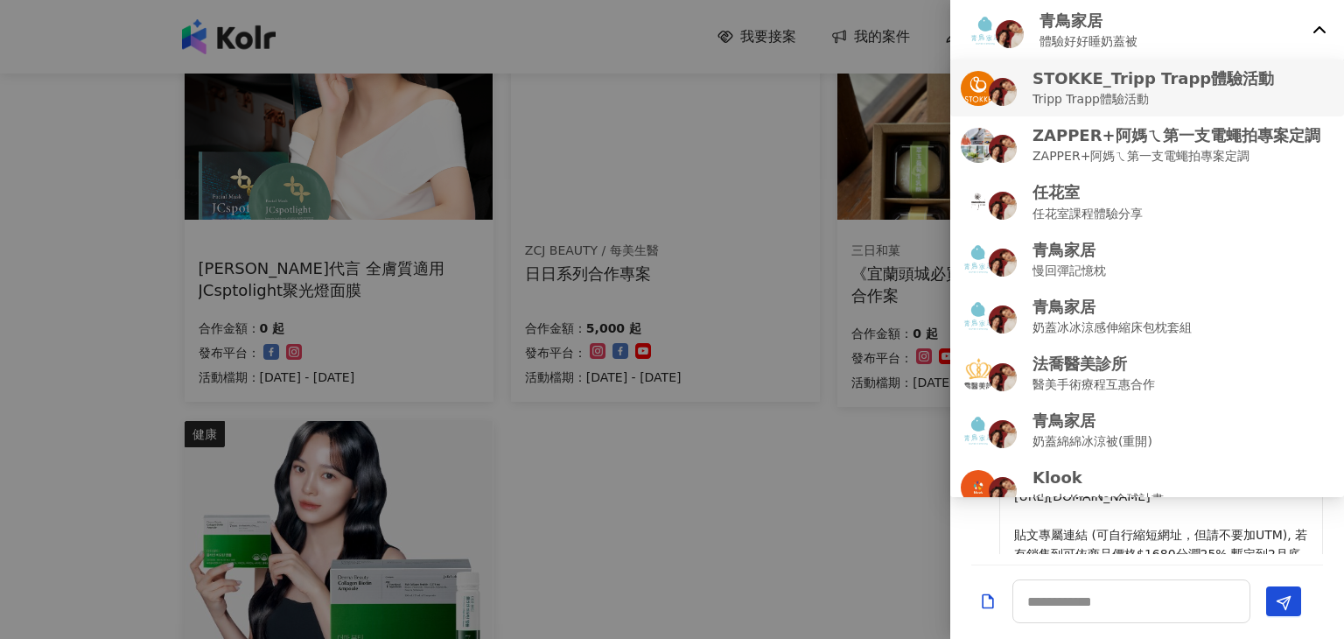
click at [1109, 102] on p "Tripp Trapp體驗活動" at bounding box center [1154, 98] width 242 height 19
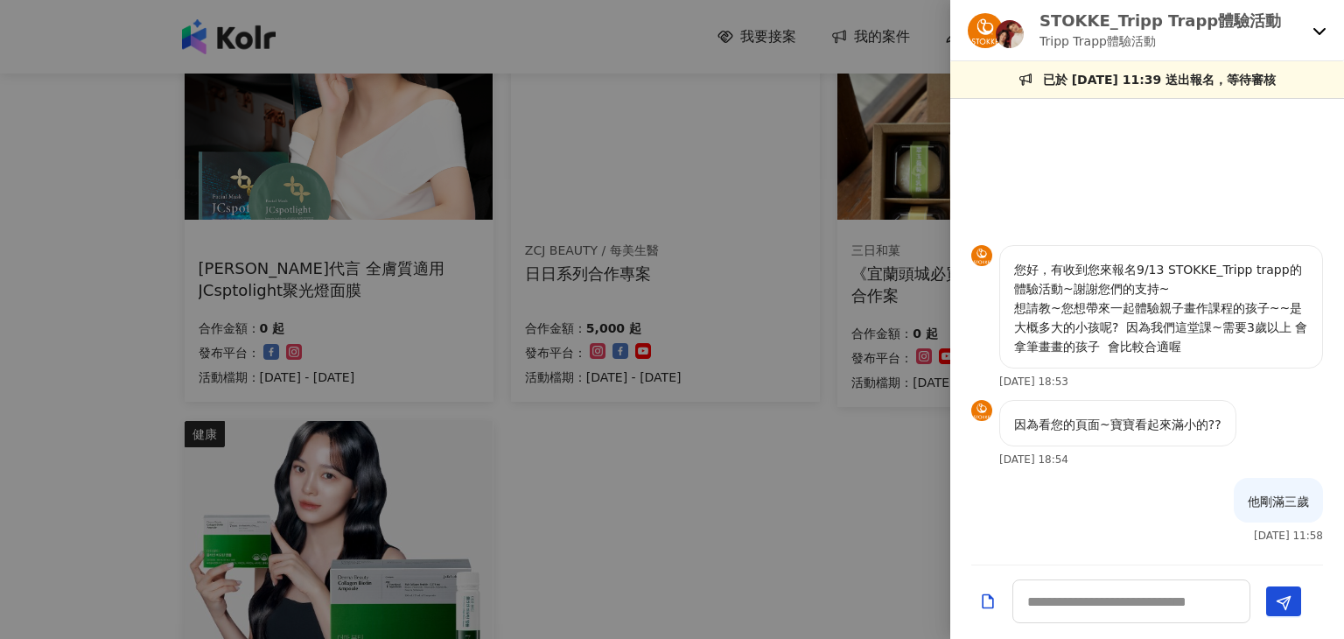
click at [1314, 22] on div "STOKKE_Tripp Trapp體驗活動 Tripp Trapp體驗活動" at bounding box center [1147, 30] width 394 height 61
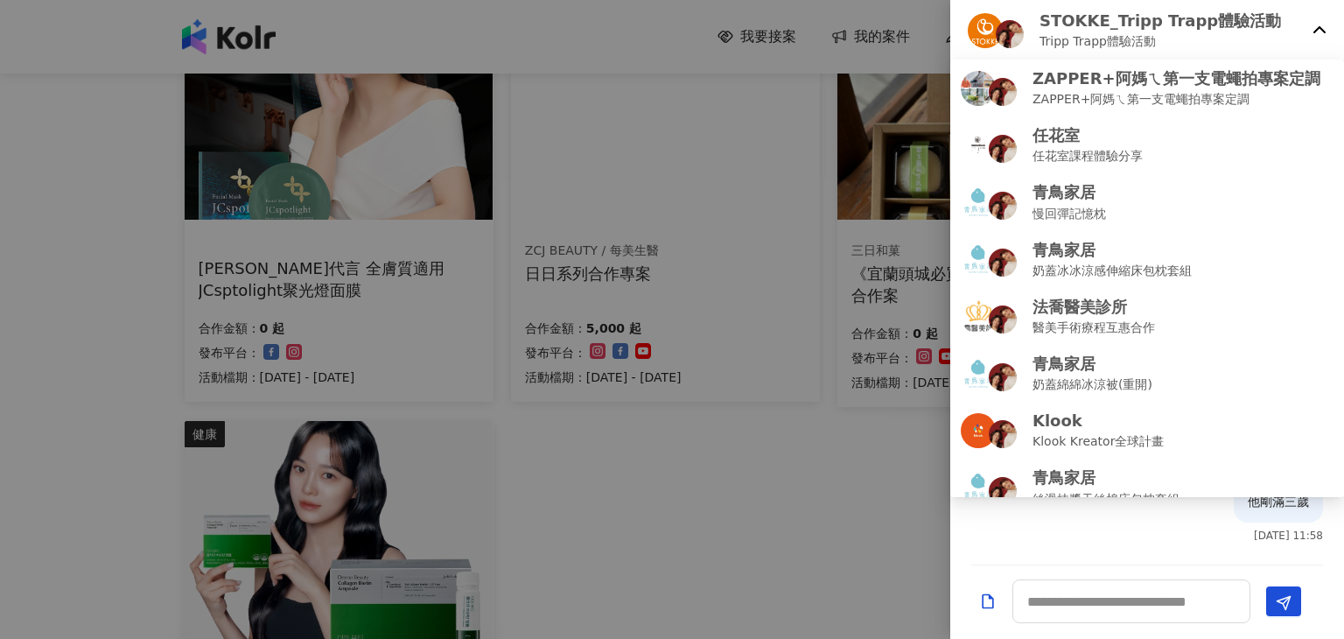
click at [865, 445] on div at bounding box center [672, 319] width 1344 height 639
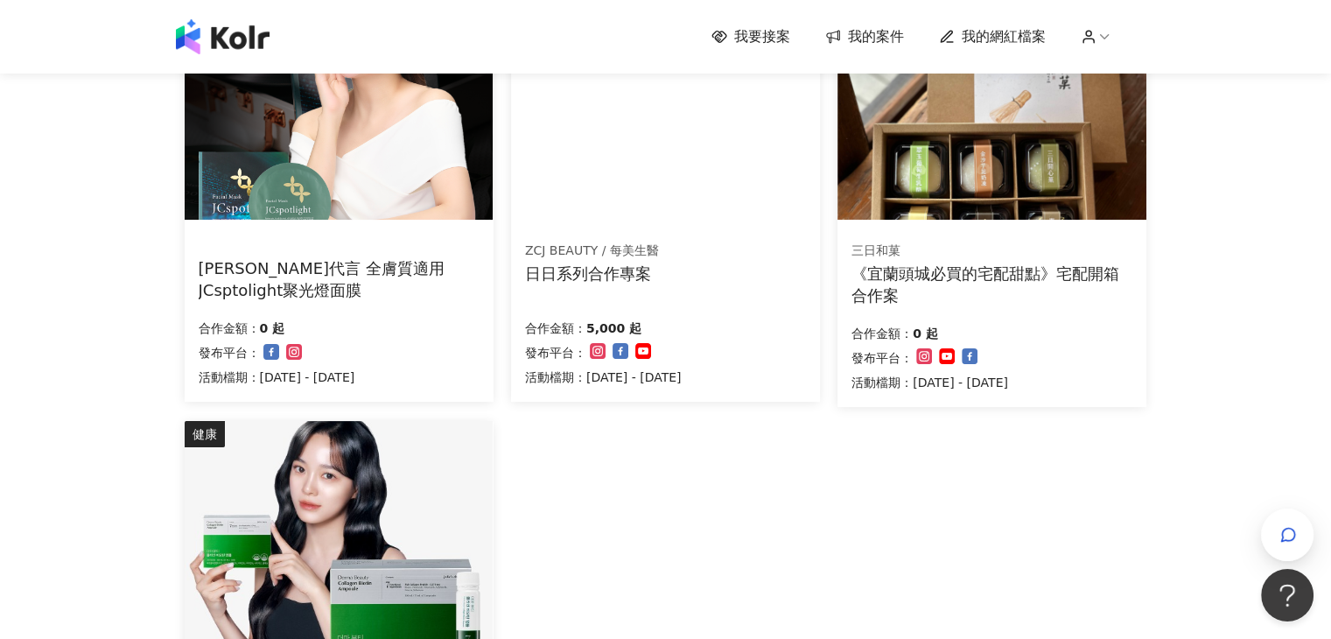
click at [904, 38] on span "我的案件" at bounding box center [876, 36] width 56 height 19
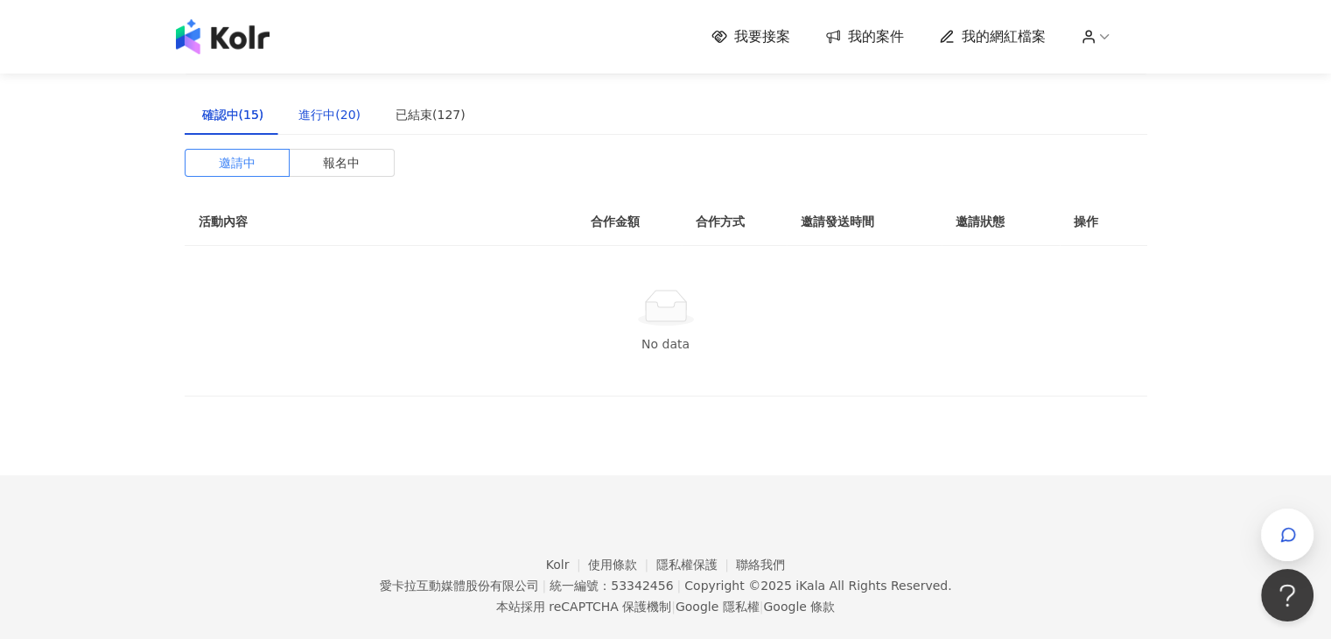
click at [317, 116] on div "進行中(20)" at bounding box center [329, 114] width 62 height 19
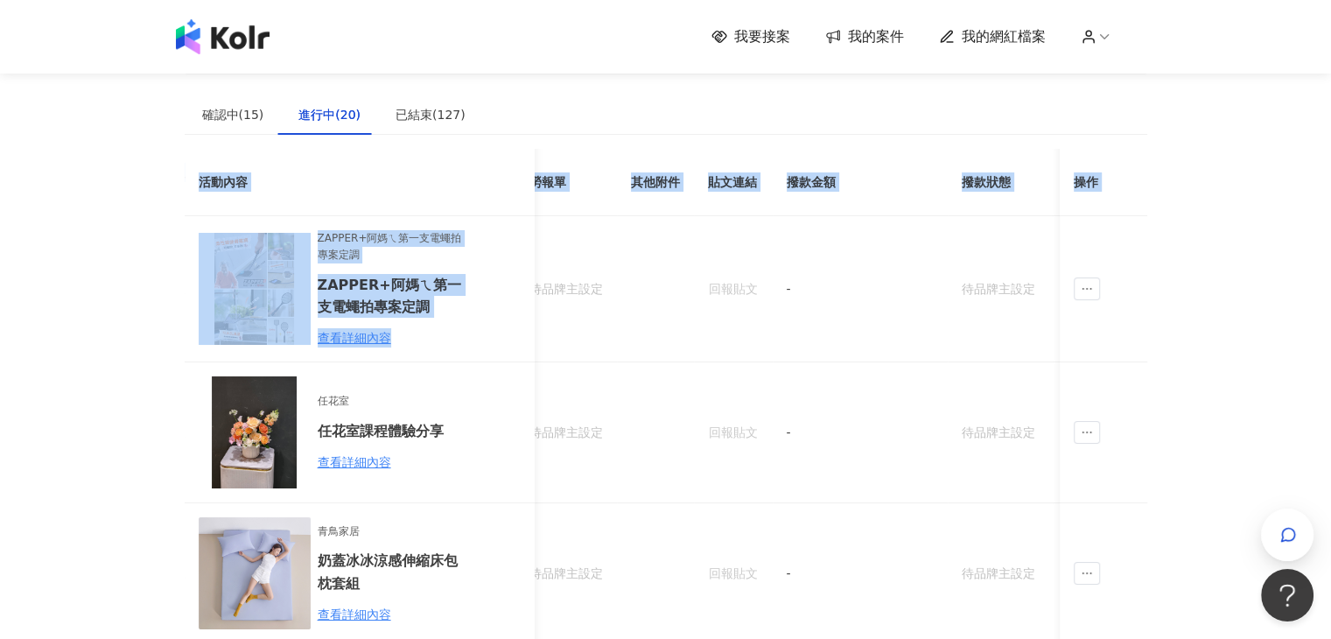
scroll to position [0, 491]
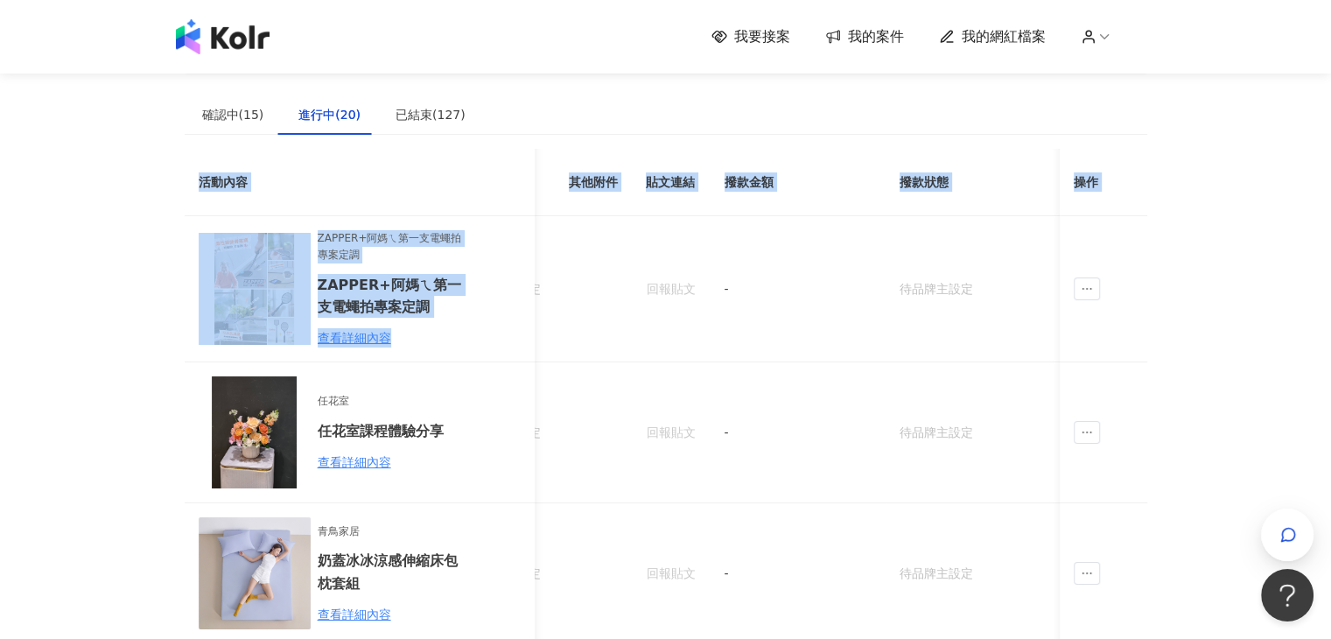
drag, startPoint x: 557, startPoint y: 316, endPoint x: 1180, endPoint y: 333, distance: 623.3
click at [895, 339] on td "待品牌主設定" at bounding box center [973, 289] width 175 height 146
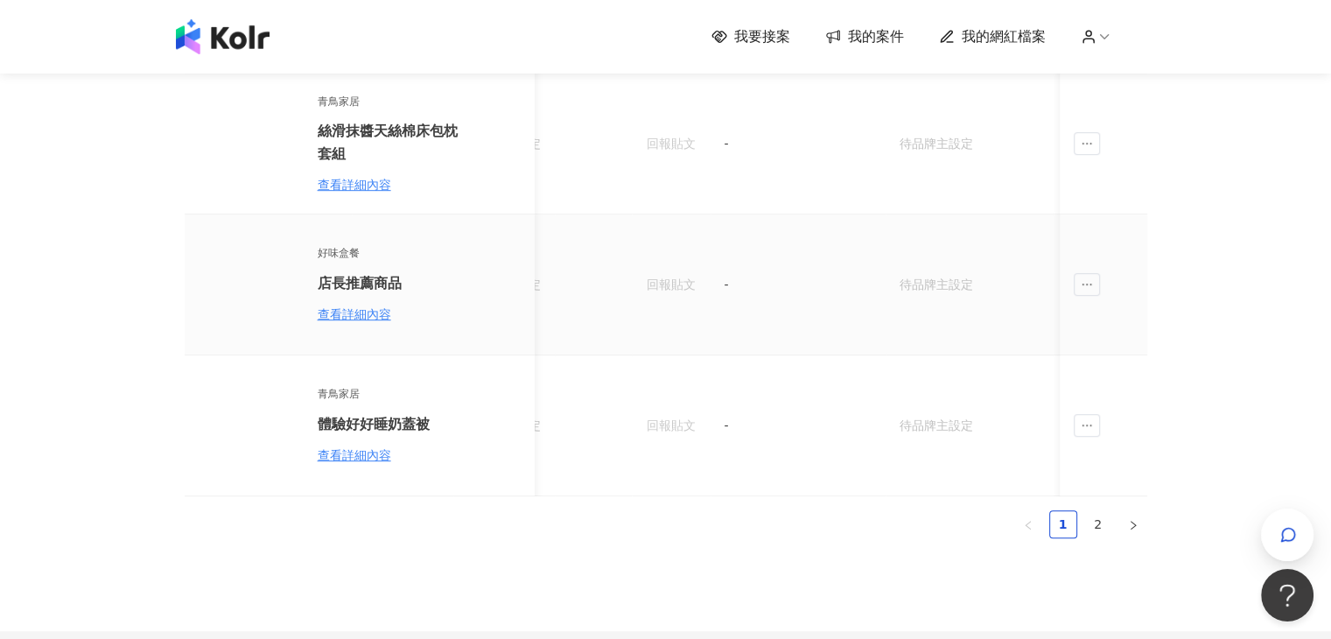
scroll to position [1138, 0]
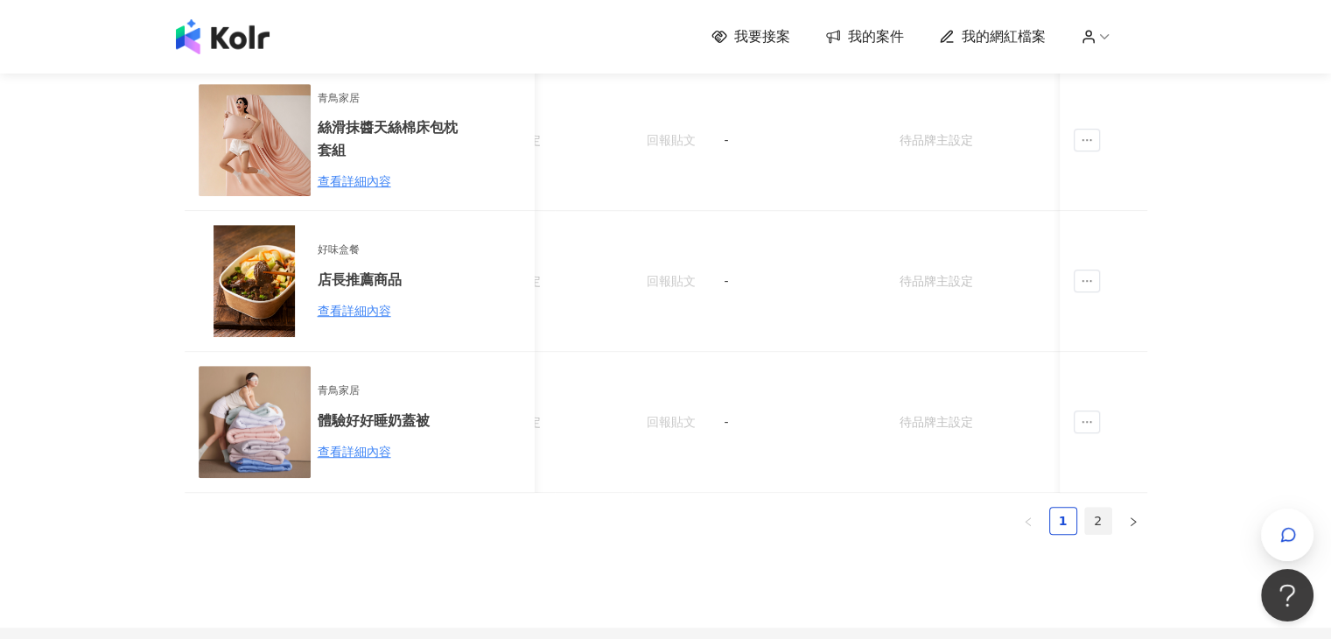
click at [1096, 533] on link "2" at bounding box center [1098, 521] width 26 height 26
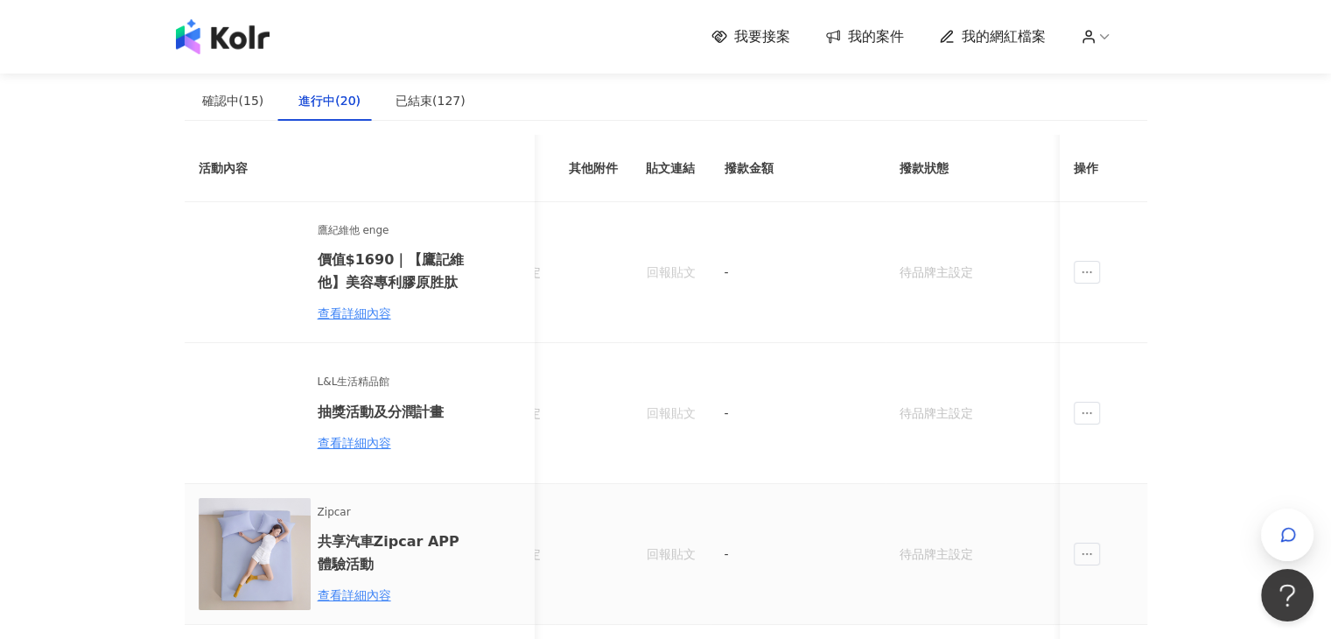
scroll to position [0, 0]
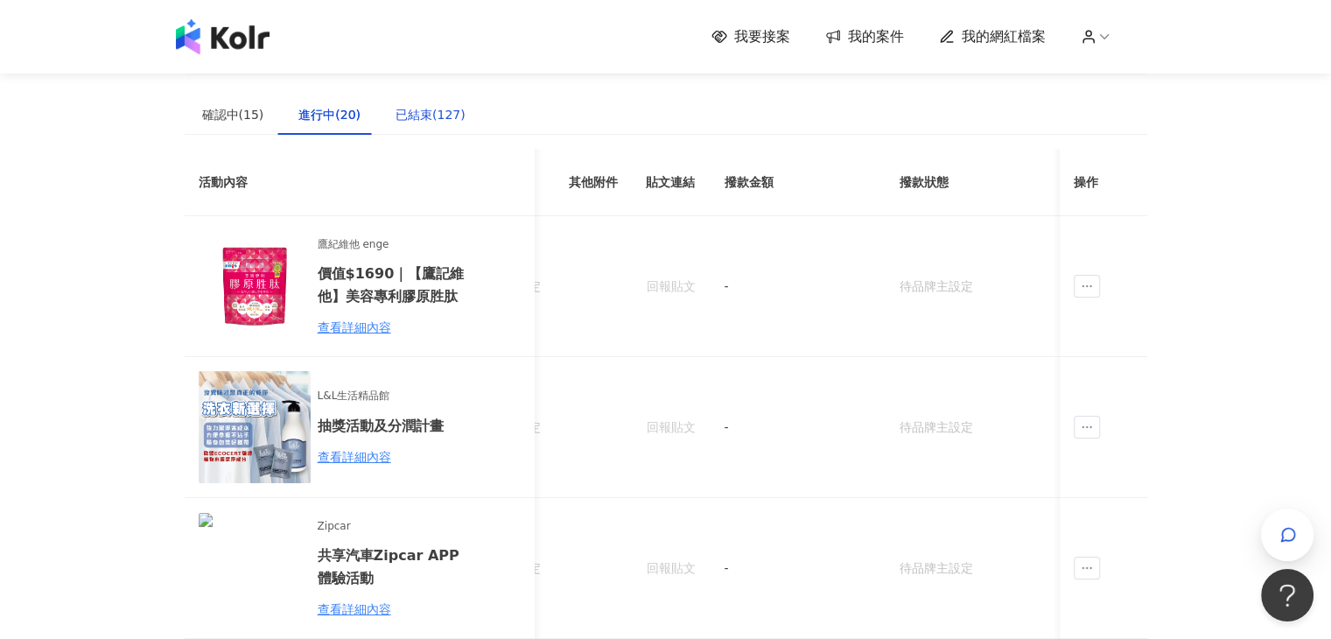
click at [403, 110] on div "已結束(127)" at bounding box center [431, 114] width 70 height 19
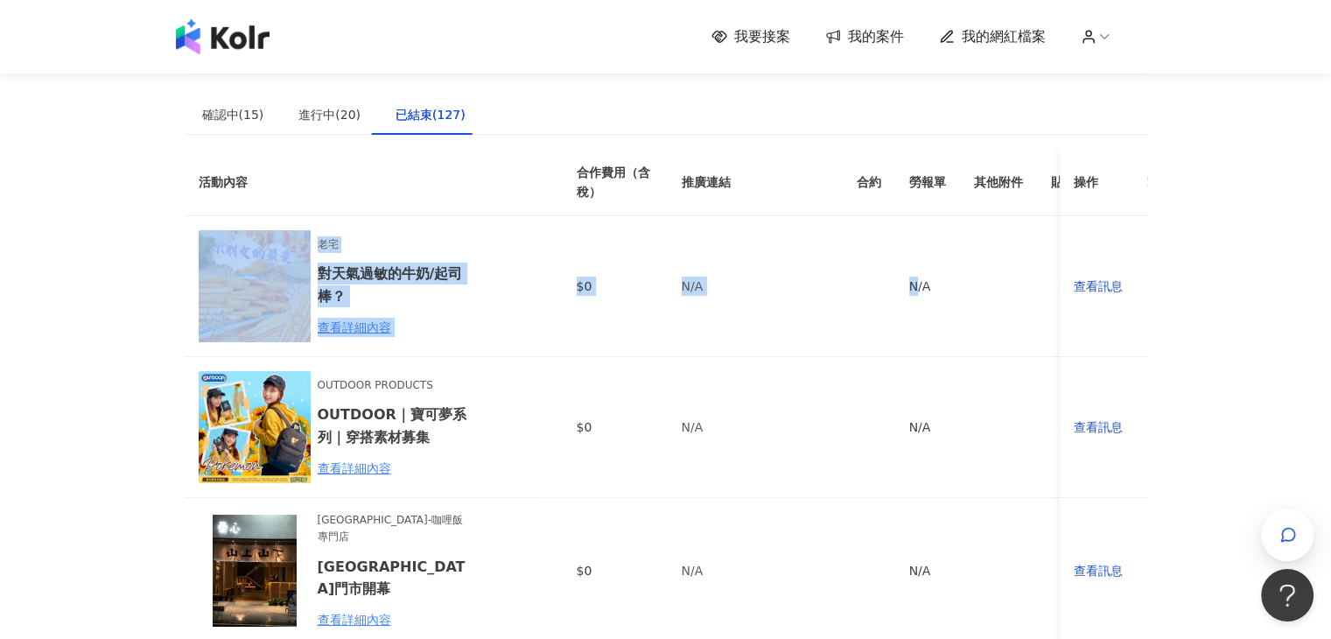
drag, startPoint x: 914, startPoint y: 274, endPoint x: 326, endPoint y: 257, distance: 588.3
click at [300, 256] on tr "老宅 對天氣過敏的牛奶/起司棒？ 查看詳細內容 $0 N/A N/A - 品牌無意願 查看訊息" at bounding box center [837, 286] width 1304 height 141
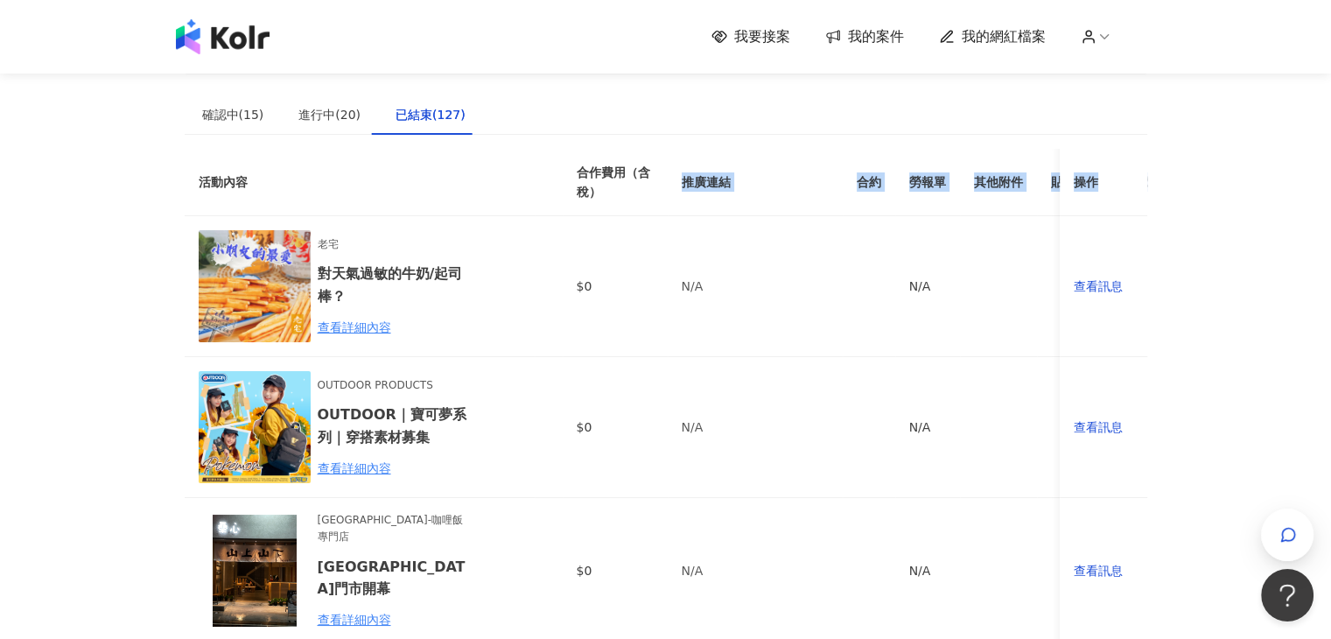
scroll to position [0, 340]
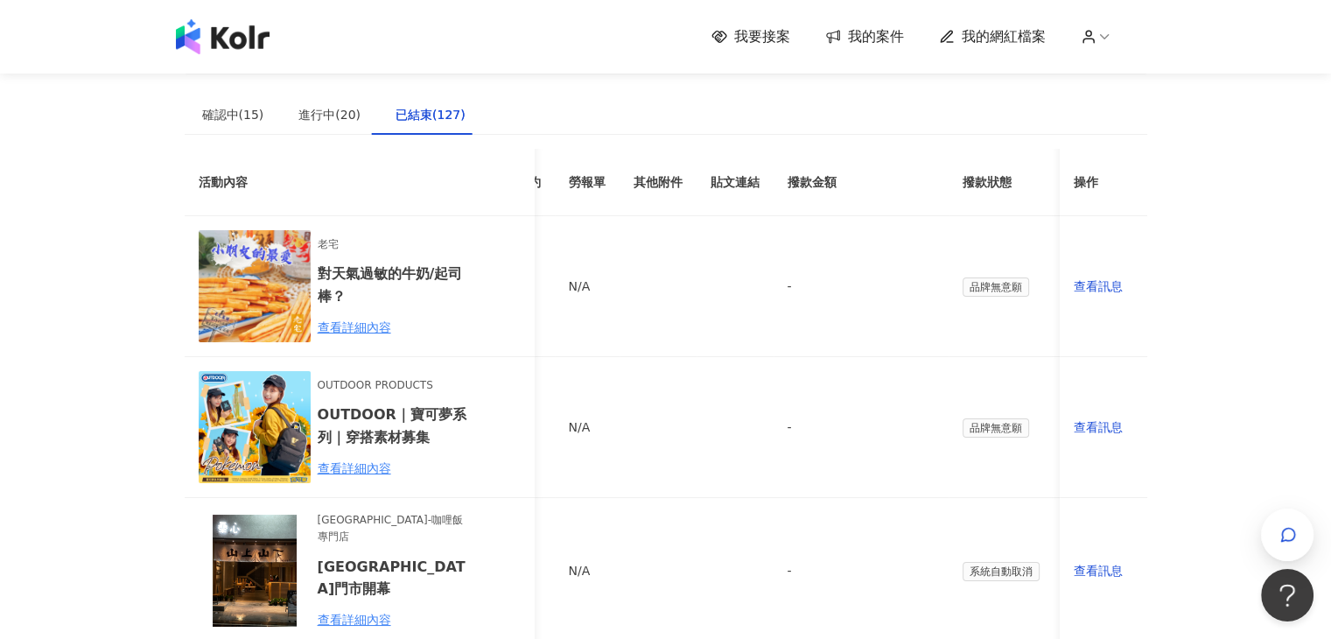
drag, startPoint x: 729, startPoint y: 184, endPoint x: 324, endPoint y: 151, distance: 406.4
click at [324, 151] on tr "活動內容 合作費用（含稅） 推廣連結 合約 勞報單 其他附件 貼文連結 撥款金額 撥款狀態 操作" at bounding box center [496, 182] width 1304 height 67
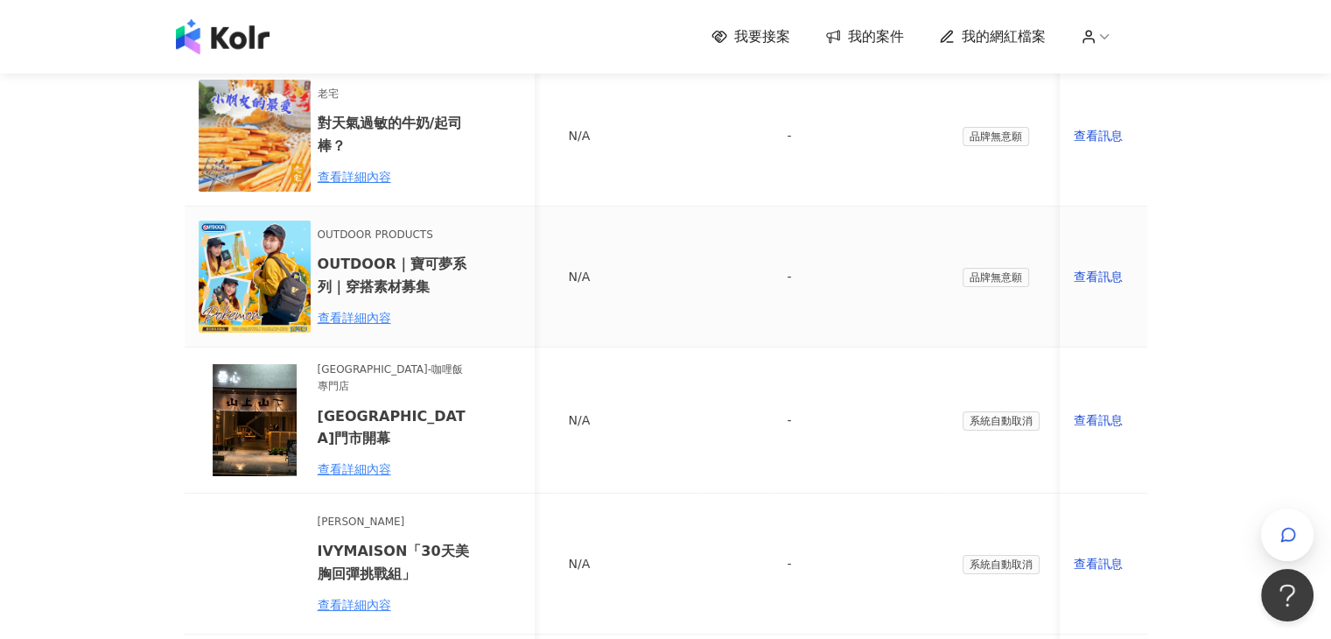
scroll to position [613, 0]
